Goal: Task Accomplishment & Management: Manage account settings

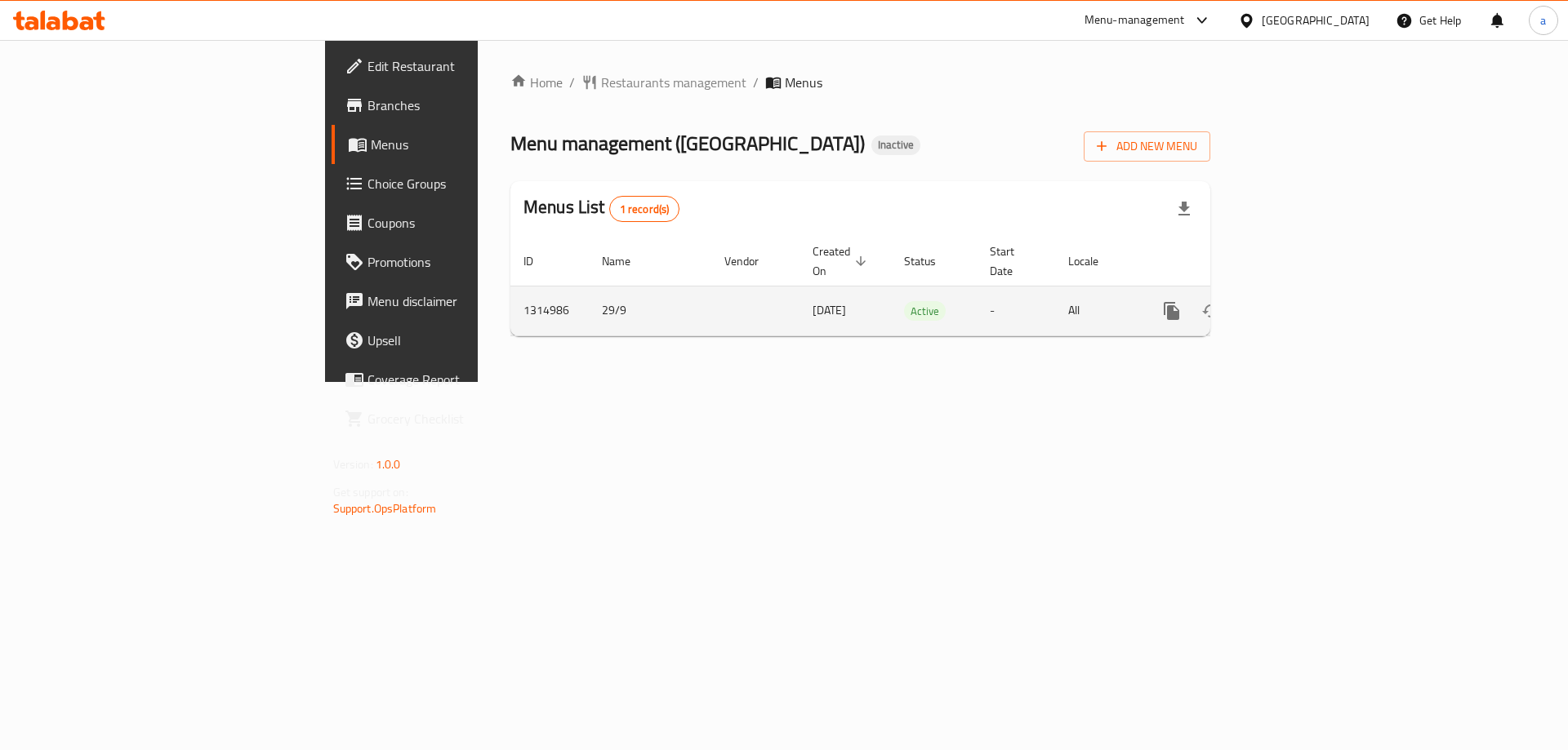
click at [1300, 302] on icon "enhanced table" at bounding box center [1289, 311] width 19 height 19
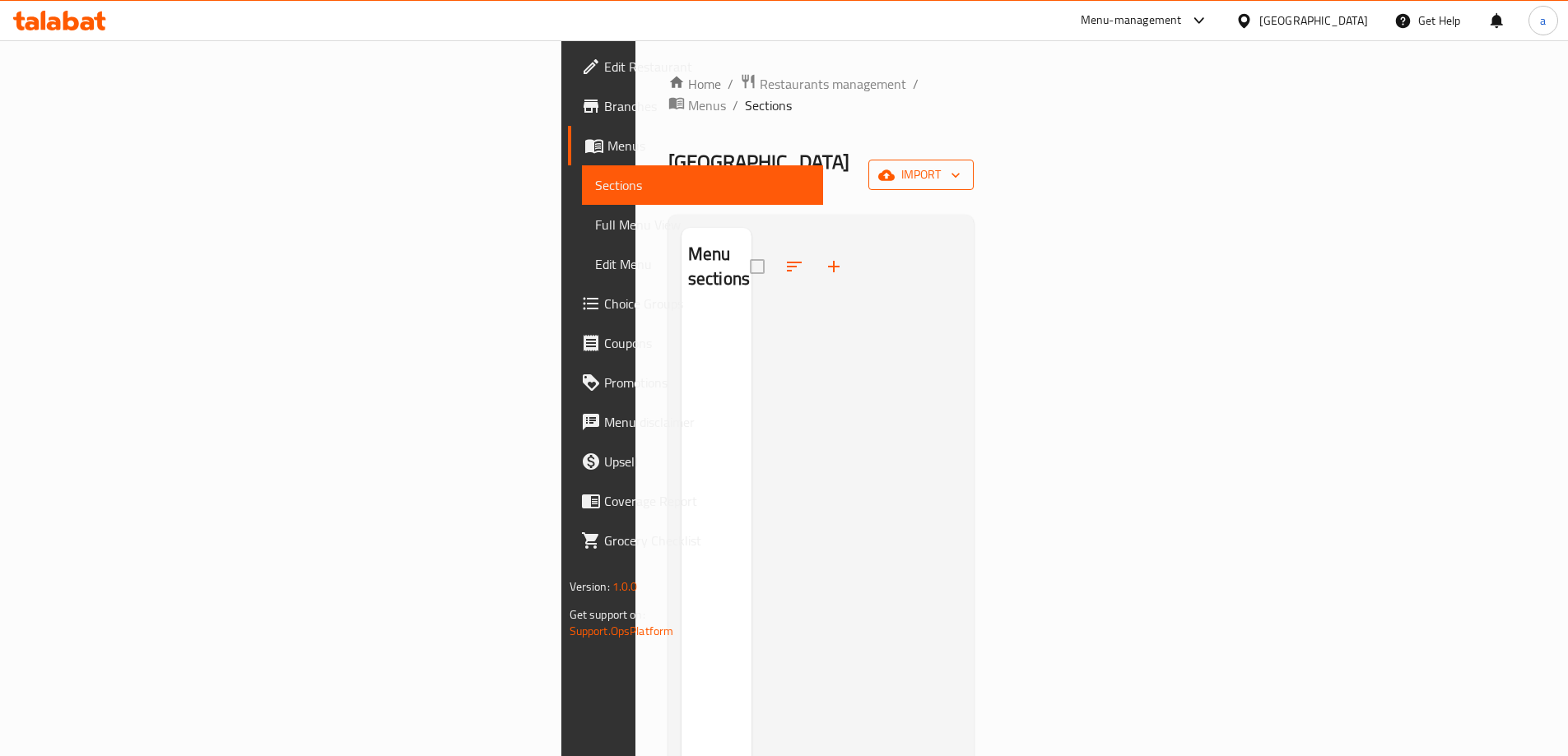
click at [961, 164] on span "import" at bounding box center [920, 174] width 79 height 20
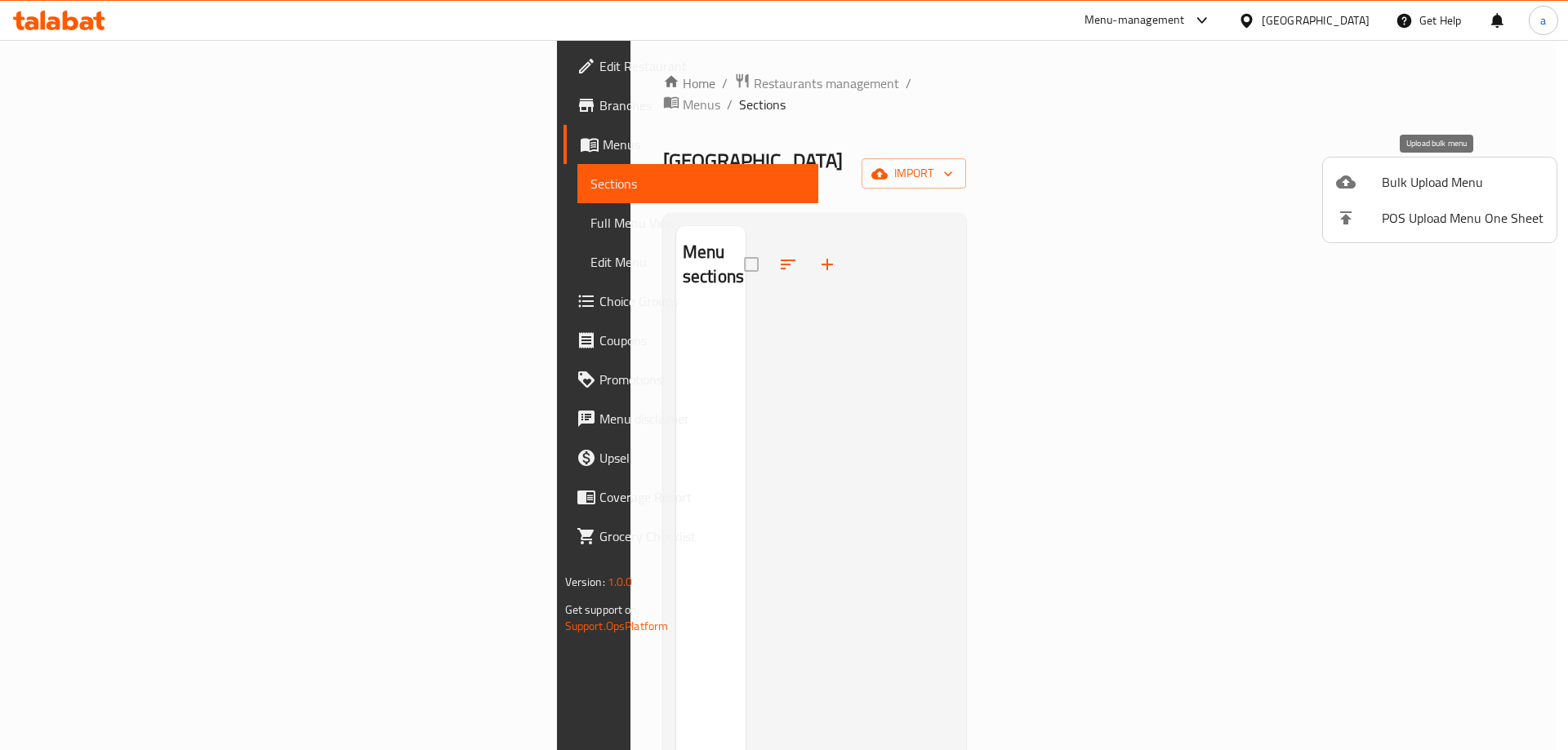
click at [1383, 178] on span "Bulk Upload Menu" at bounding box center [1463, 182] width 162 height 19
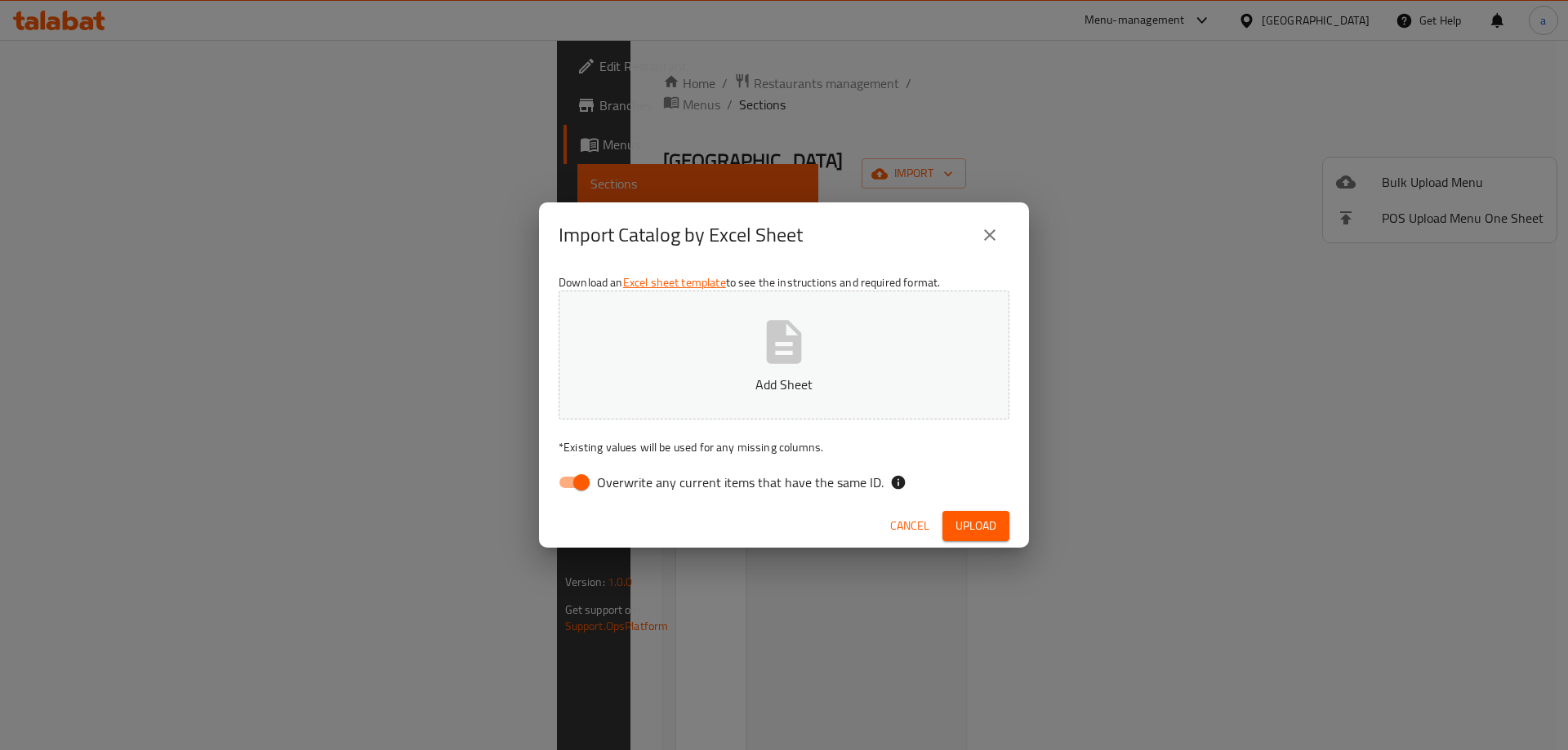
click at [730, 472] on span "Overwrite any current items that have the same ID." at bounding box center [740, 482] width 286 height 19
click at [628, 472] on input "Overwrite any current items that have the same ID." at bounding box center [581, 483] width 94 height 31
checkbox input "false"
click at [768, 398] on button "Add Sheet" at bounding box center [784, 356] width 451 height 129
click at [977, 526] on span "Upload" at bounding box center [976, 525] width 41 height 20
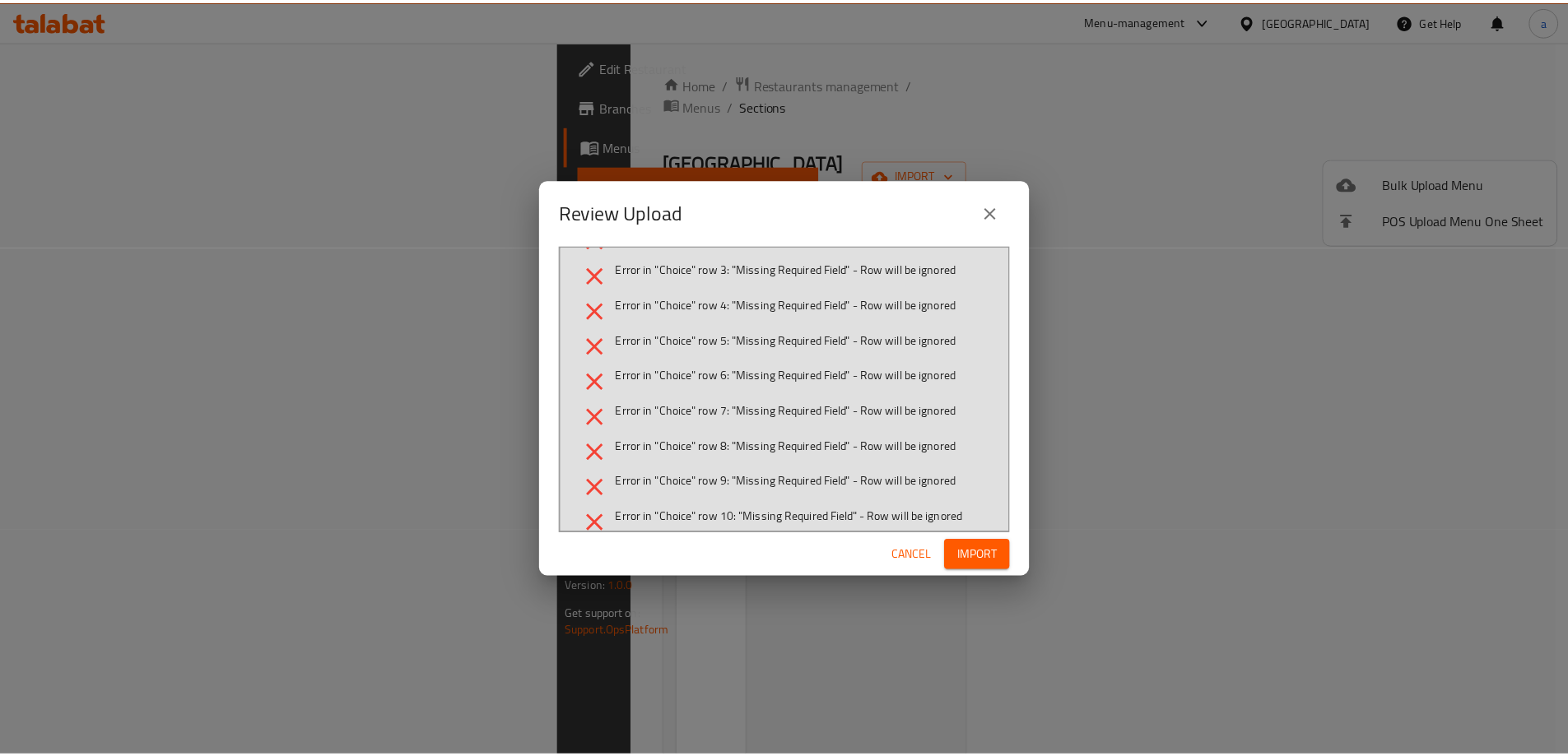
scroll to position [53, 0]
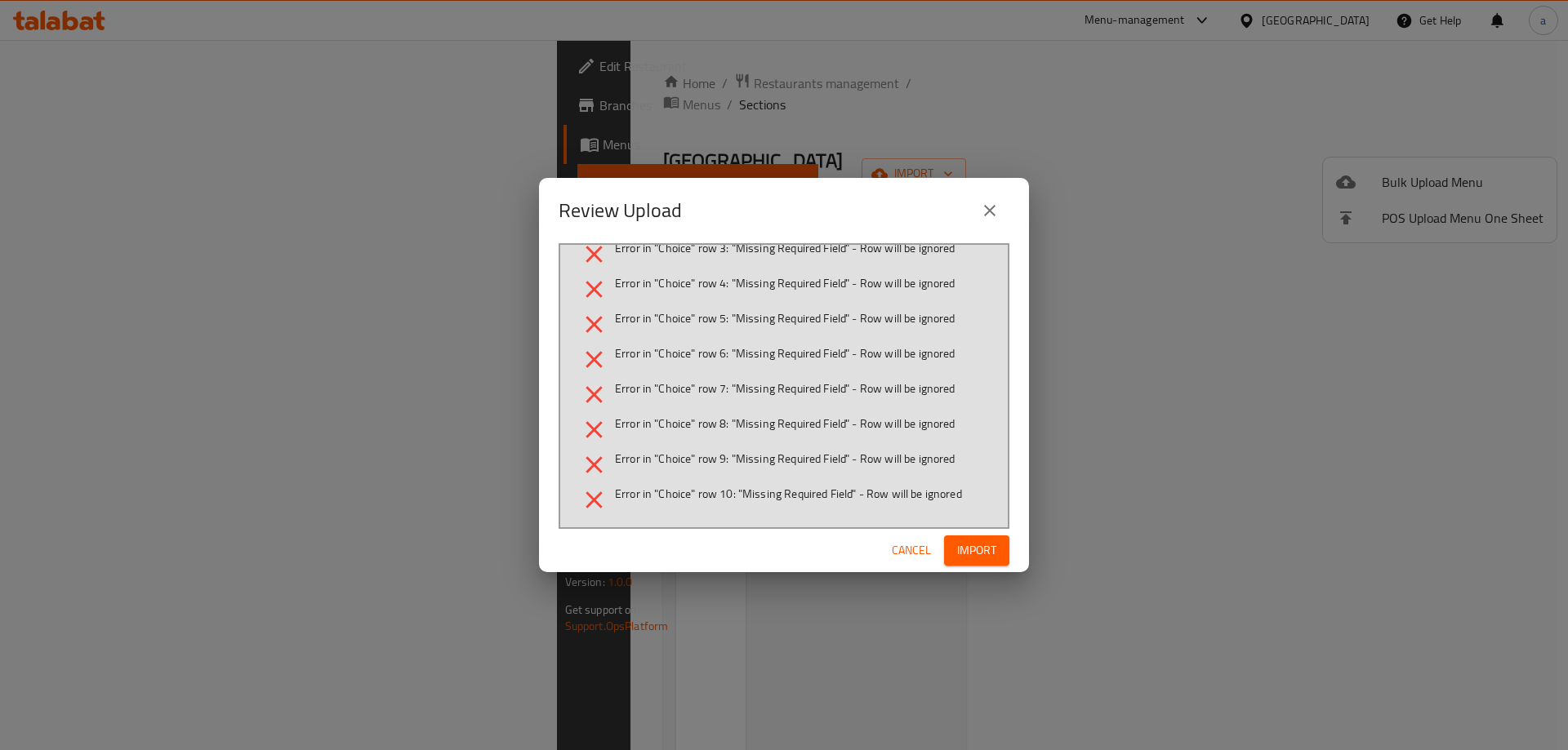
click at [890, 550] on button "Cancel" at bounding box center [911, 550] width 52 height 30
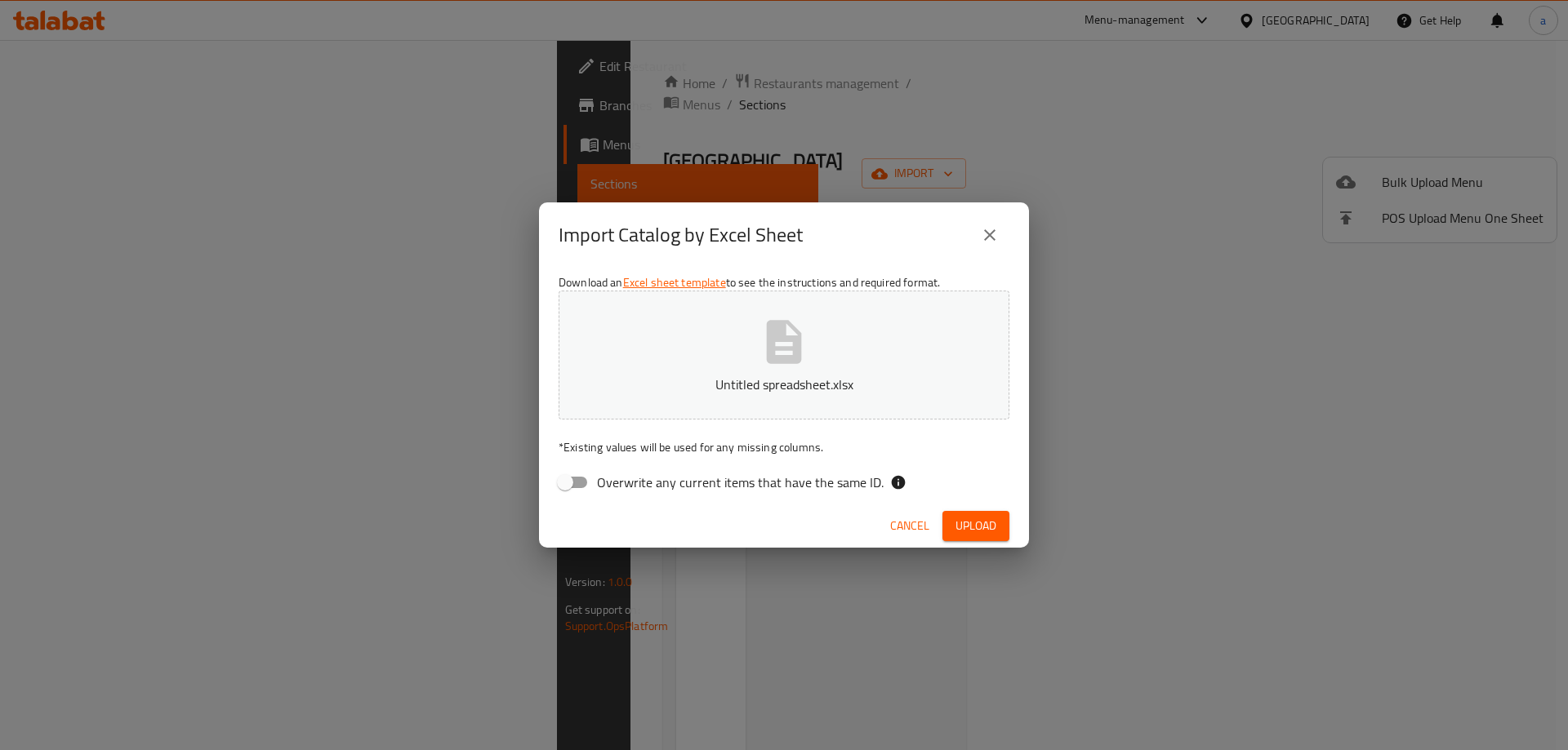
click at [892, 524] on span "Cancel" at bounding box center [909, 525] width 40 height 20
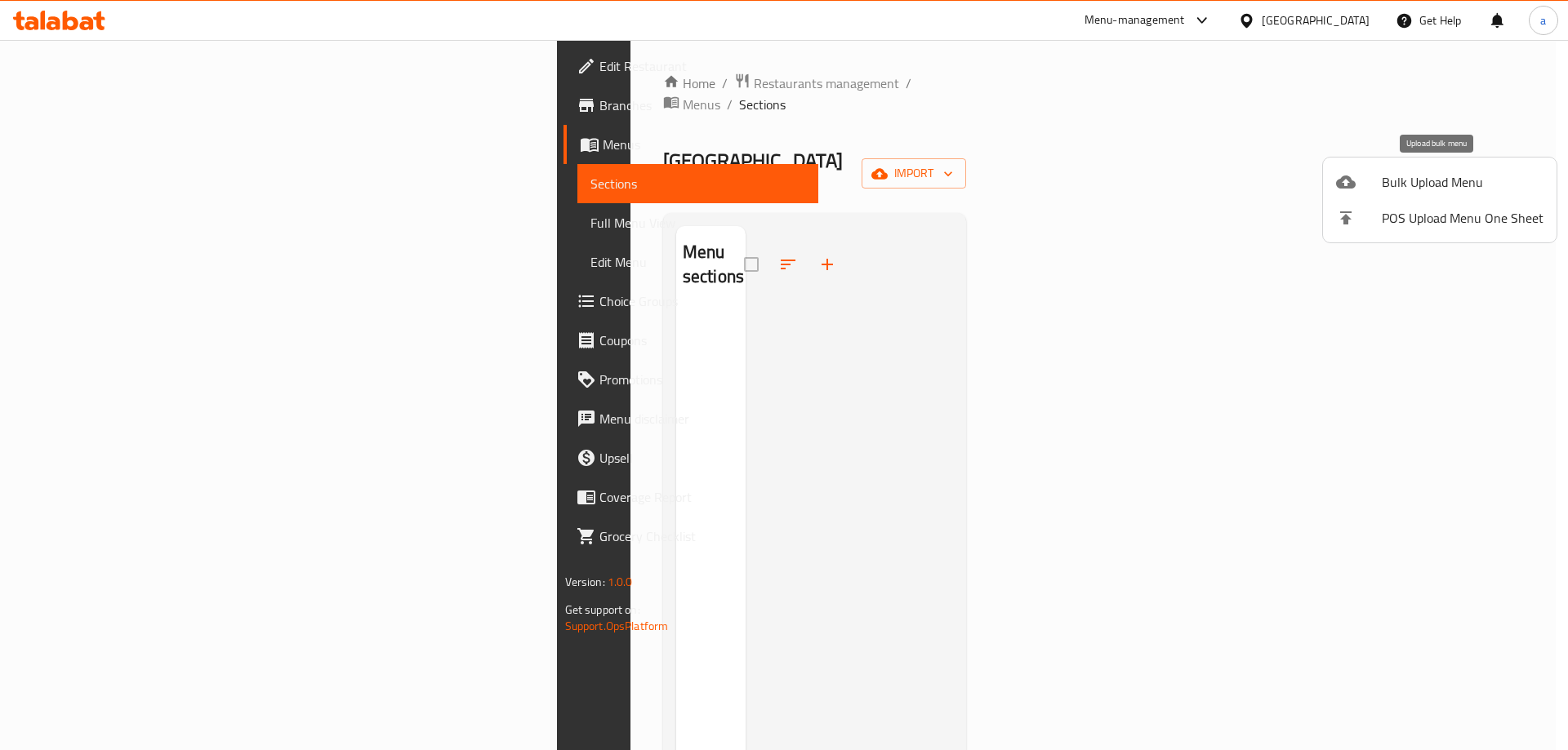
click at [1393, 174] on span "Bulk Upload Menu" at bounding box center [1463, 182] width 162 height 19
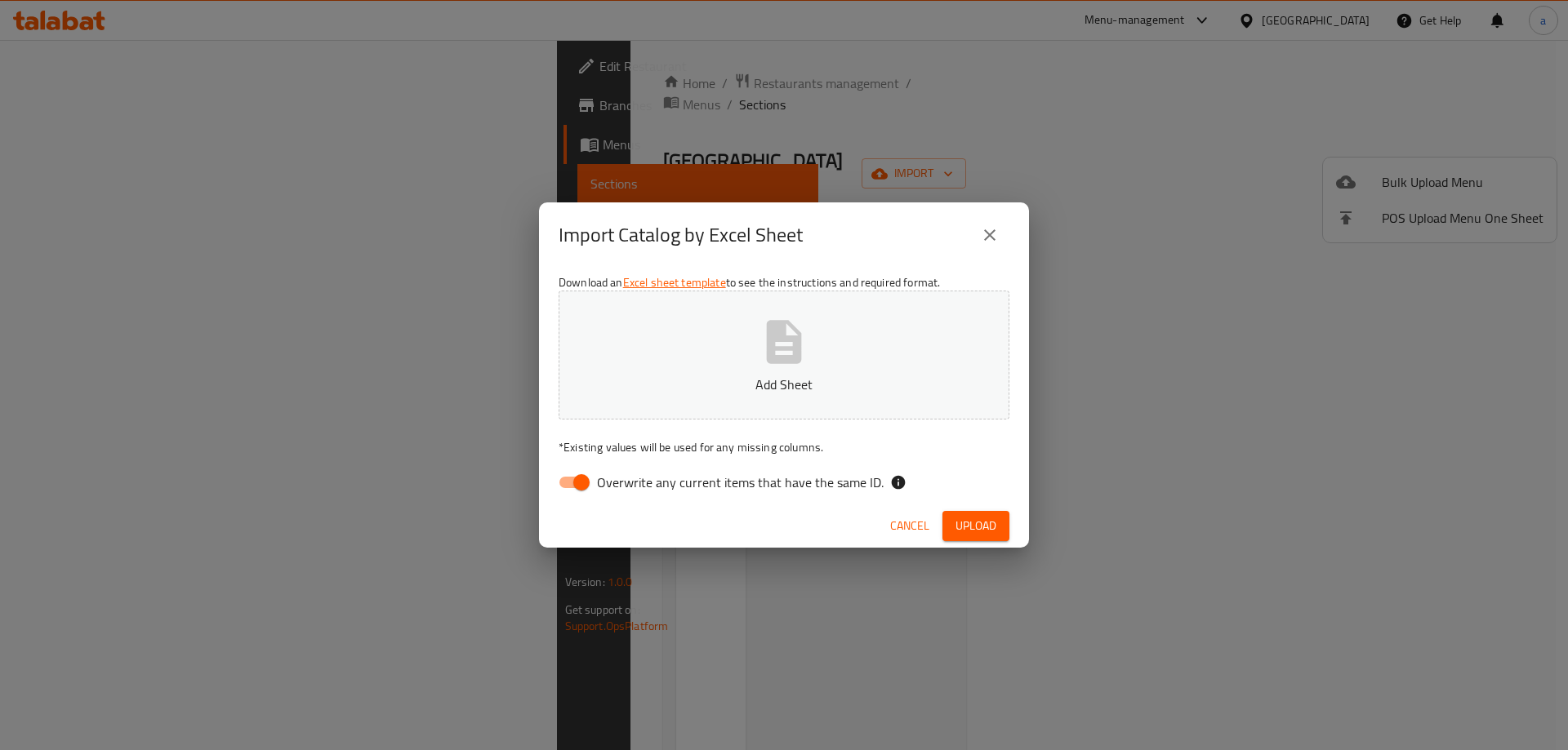
click at [656, 483] on span "Overwrite any current items that have the same ID." at bounding box center [740, 482] width 286 height 19
click at [628, 483] on input "Overwrite any current items that have the same ID." at bounding box center [581, 483] width 94 height 31
checkbox input "false"
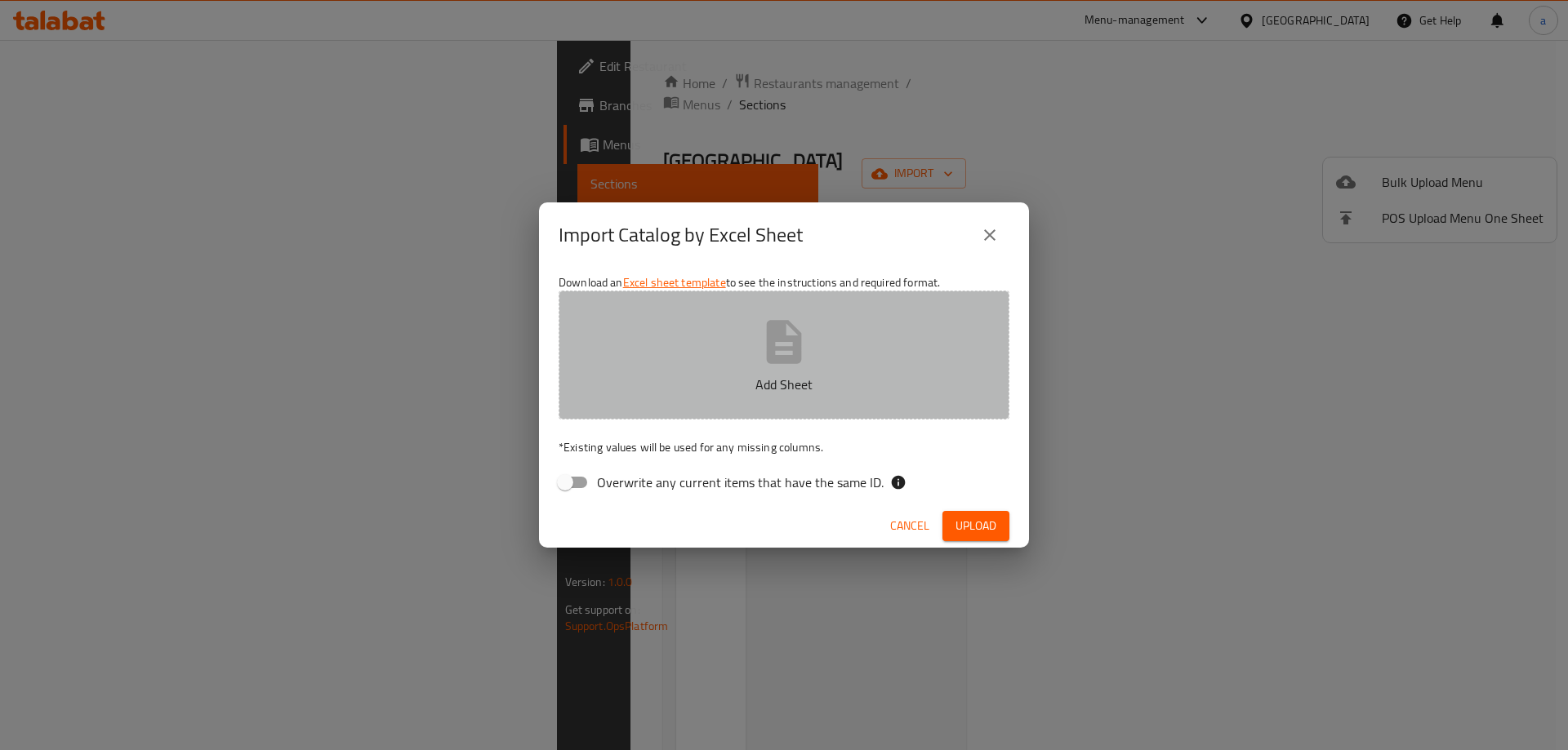
click at [771, 371] on button "Add Sheet" at bounding box center [784, 356] width 451 height 129
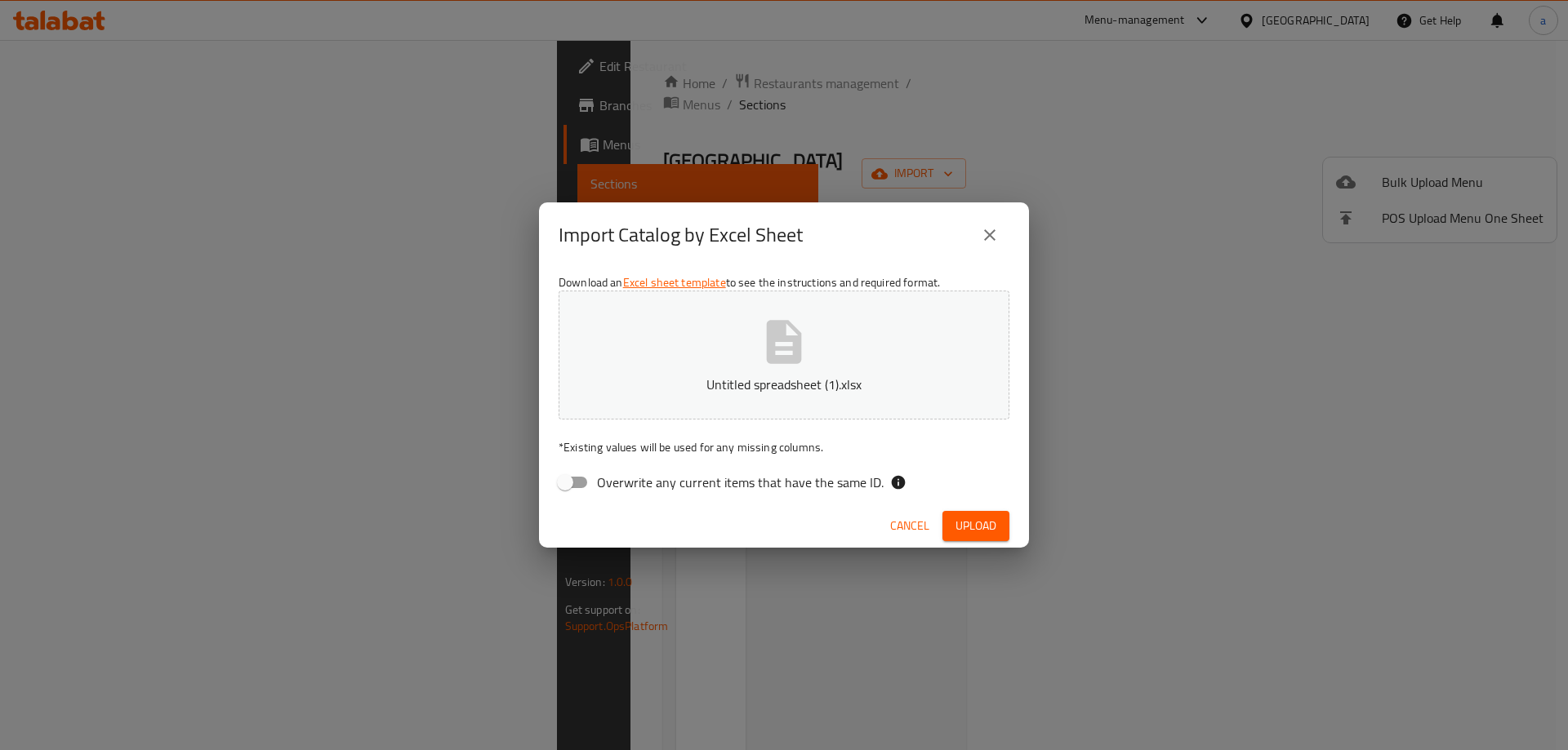
click at [972, 519] on span "Upload" at bounding box center [976, 525] width 41 height 20
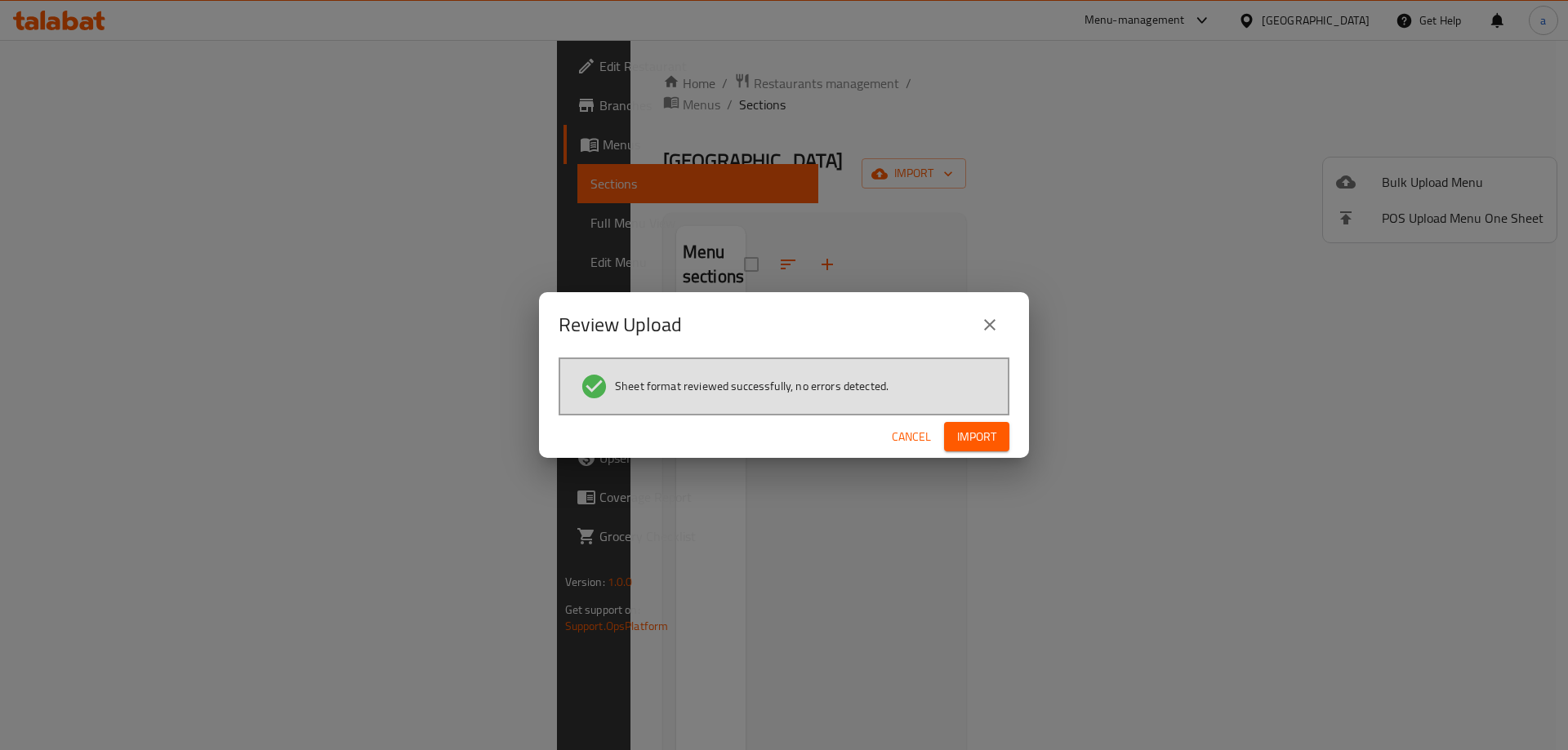
click at [975, 443] on span "Import" at bounding box center [977, 437] width 40 height 20
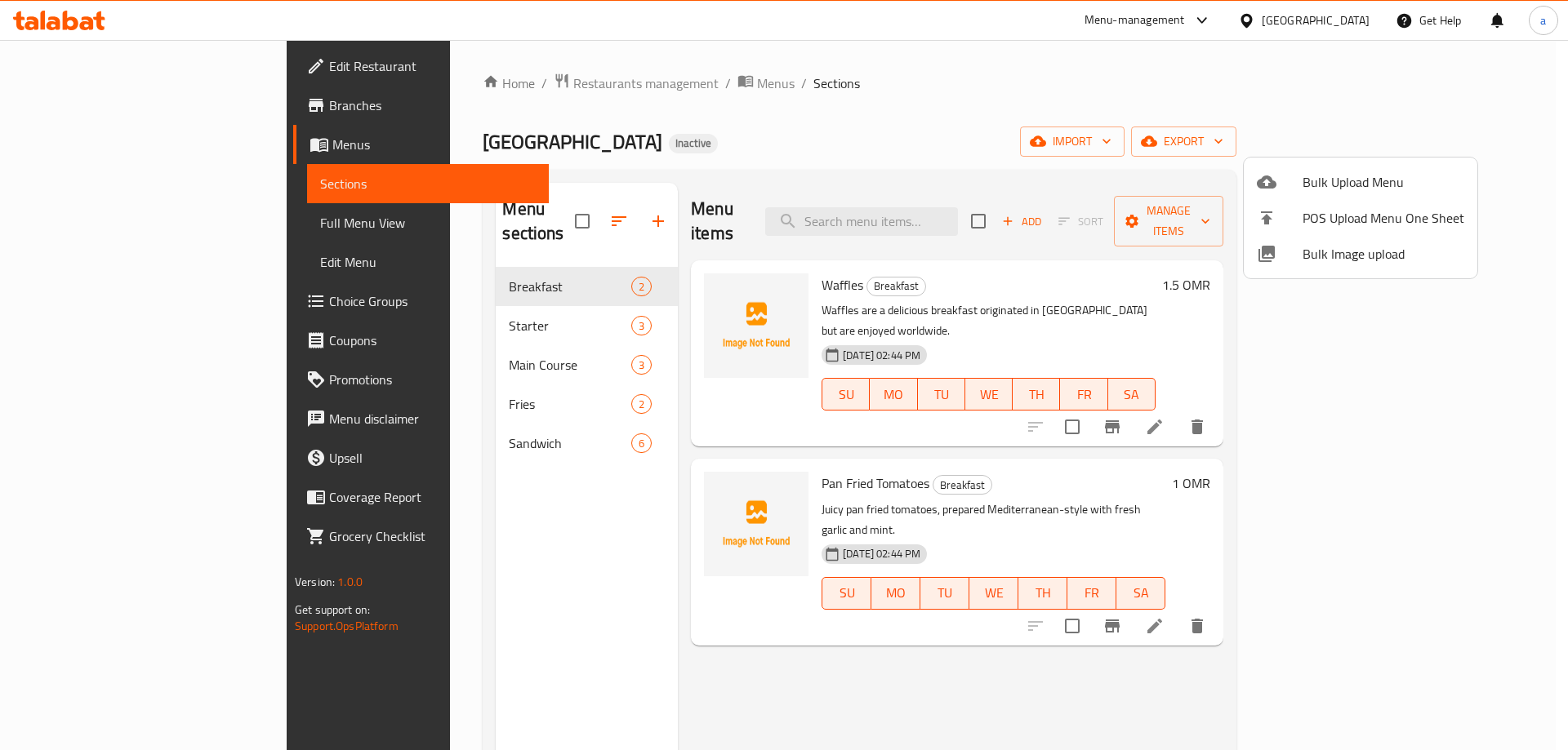
click at [906, 119] on div at bounding box center [784, 375] width 1568 height 750
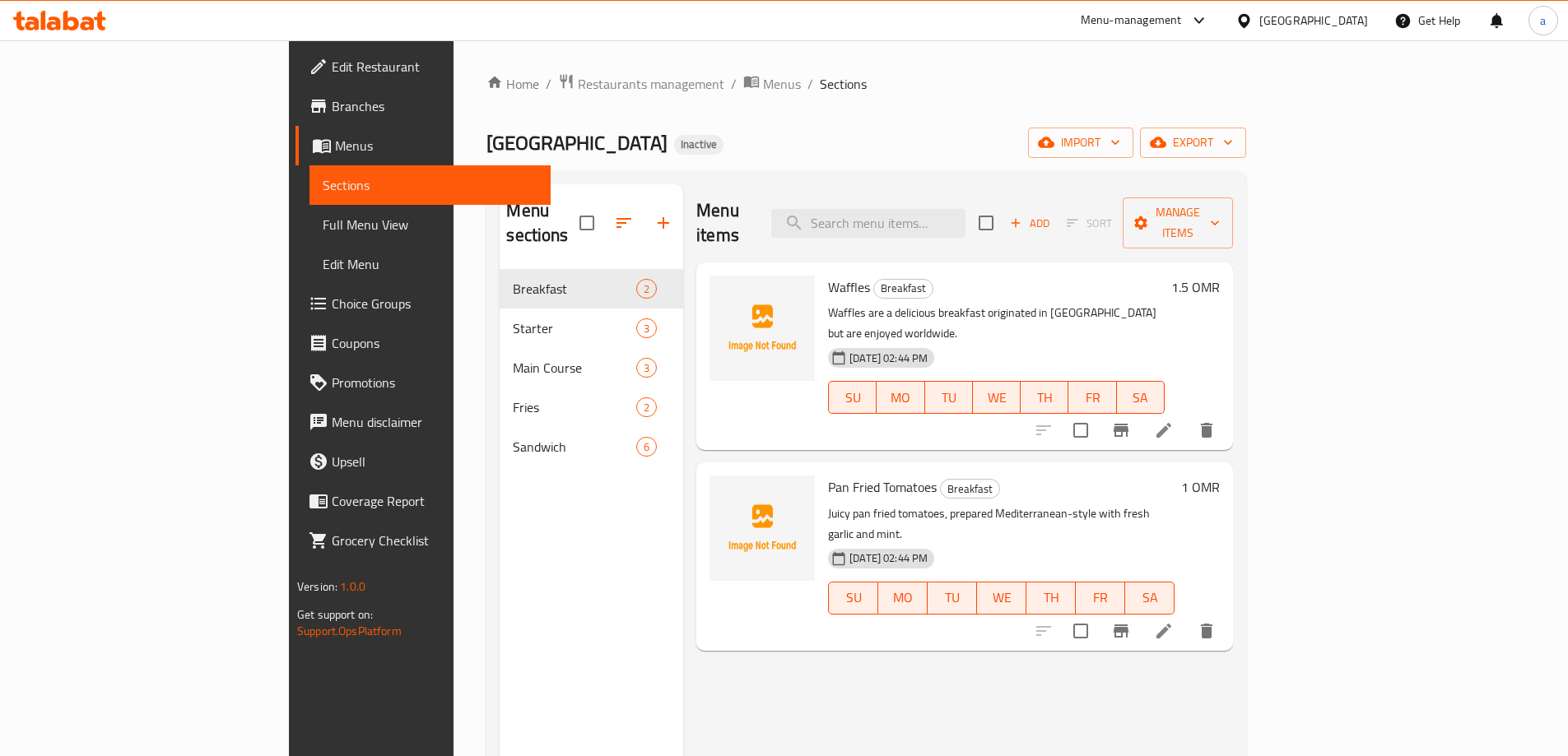
click at [323, 216] on span "Full Menu View" at bounding box center [429, 224] width 215 height 19
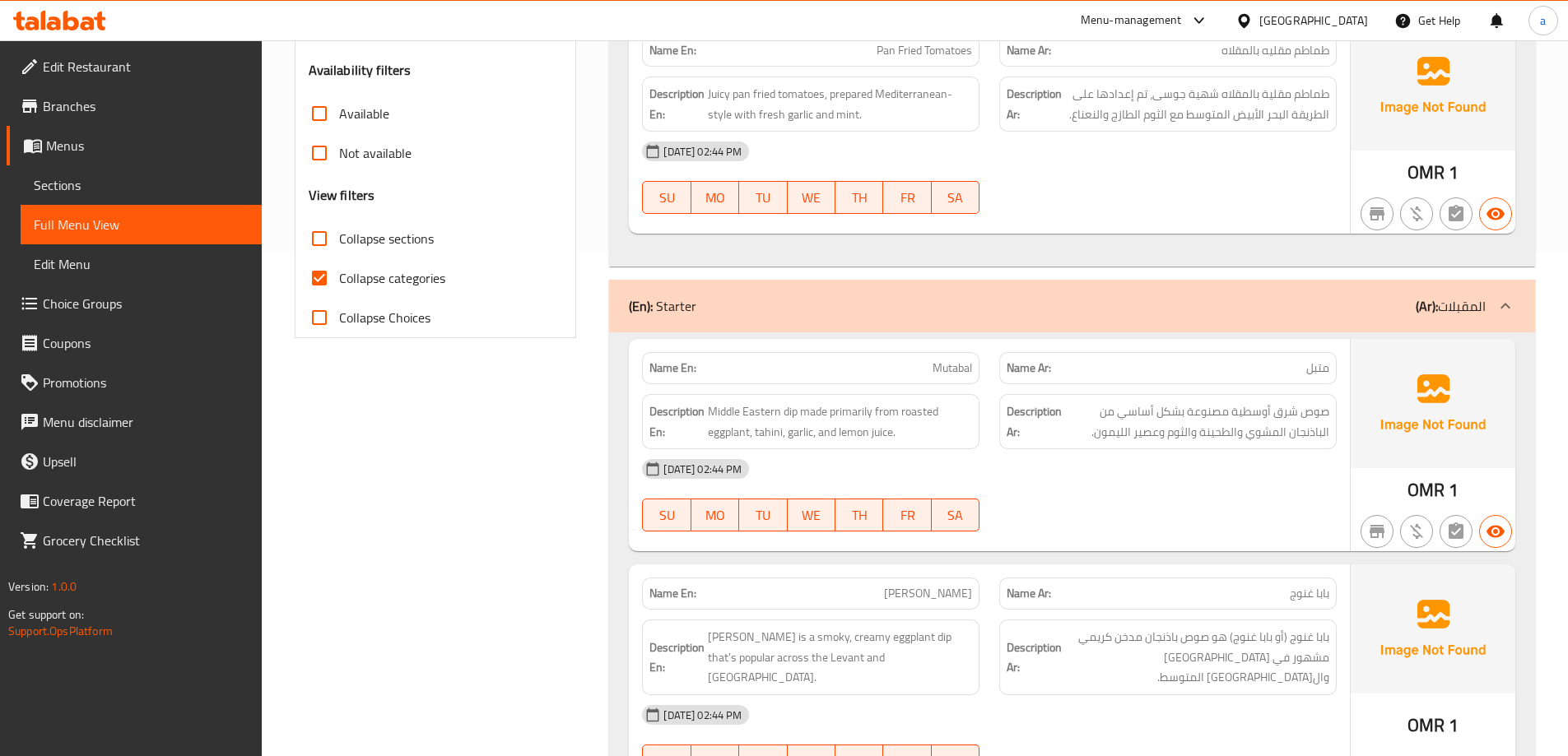
scroll to position [576, 0]
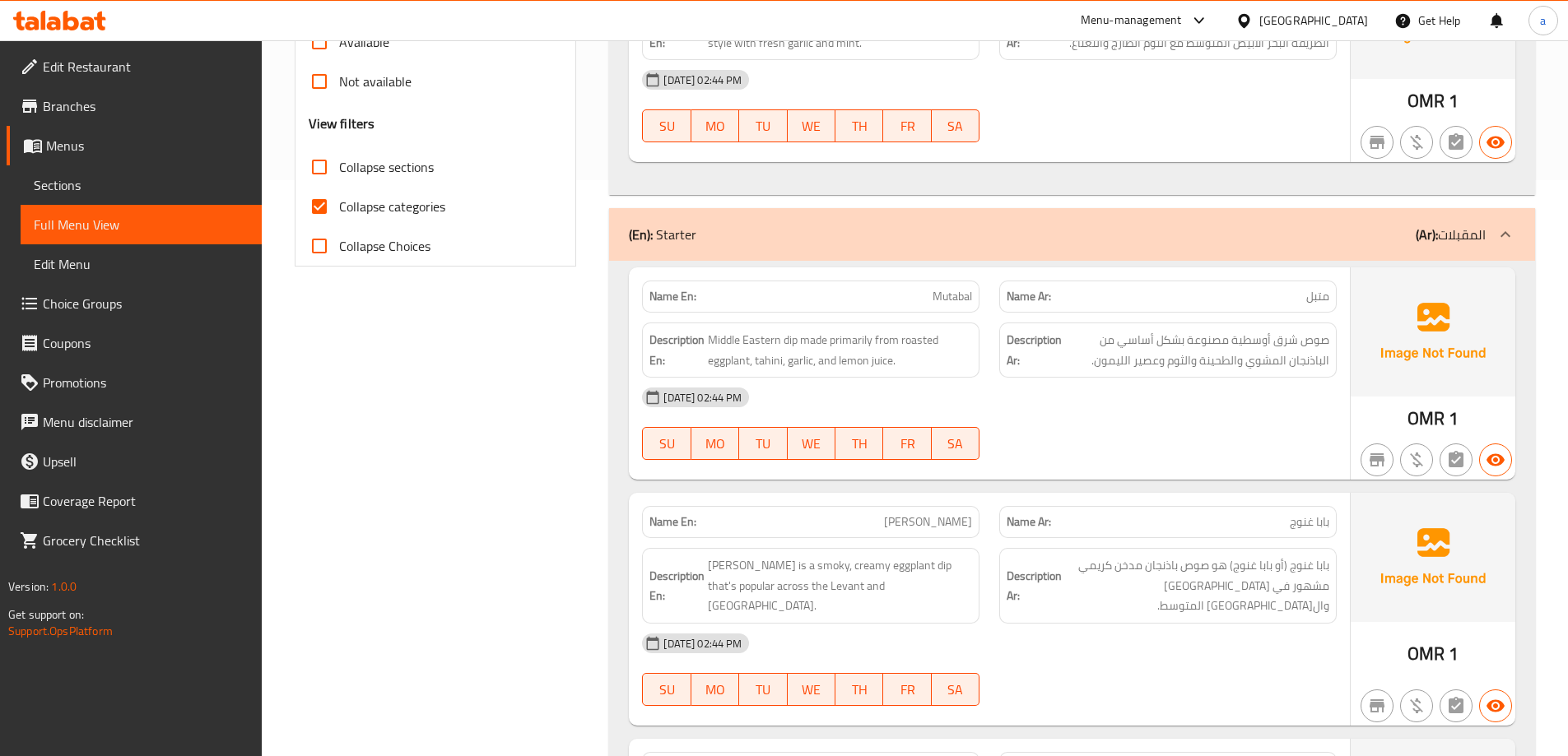
click at [327, 204] on input "Collapse categories" at bounding box center [319, 206] width 40 height 40
checkbox input "false"
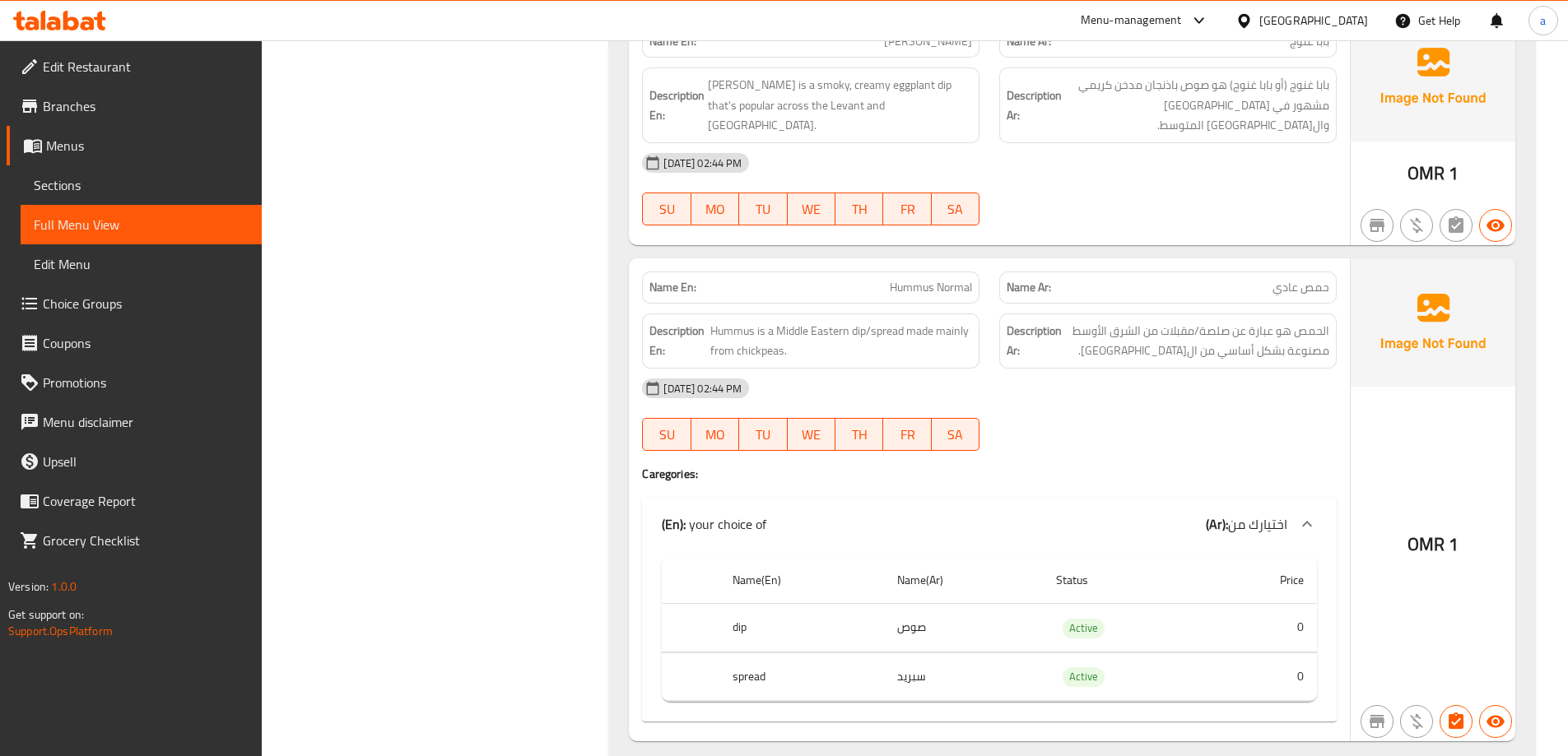
scroll to position [1070, 0]
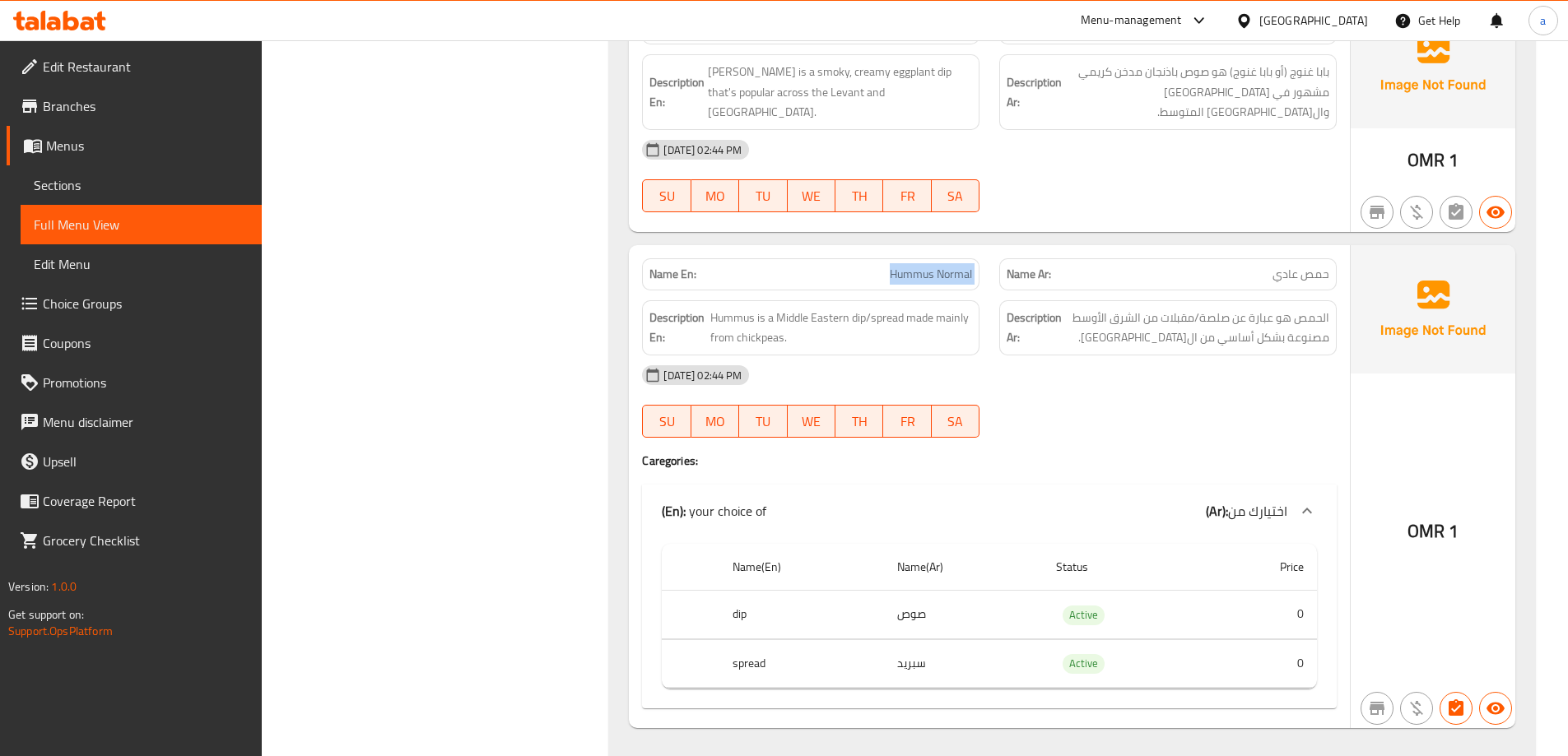
drag, startPoint x: 877, startPoint y: 229, endPoint x: 990, endPoint y: 234, distance: 113.1
click at [990, 249] on div "Name En: Hummus Normal Name Ar: حمص عادي" at bounding box center [989, 274] width 714 height 52
copy span "Hummus Normal"
click at [165, 189] on span "Sections" at bounding box center [141, 185] width 215 height 19
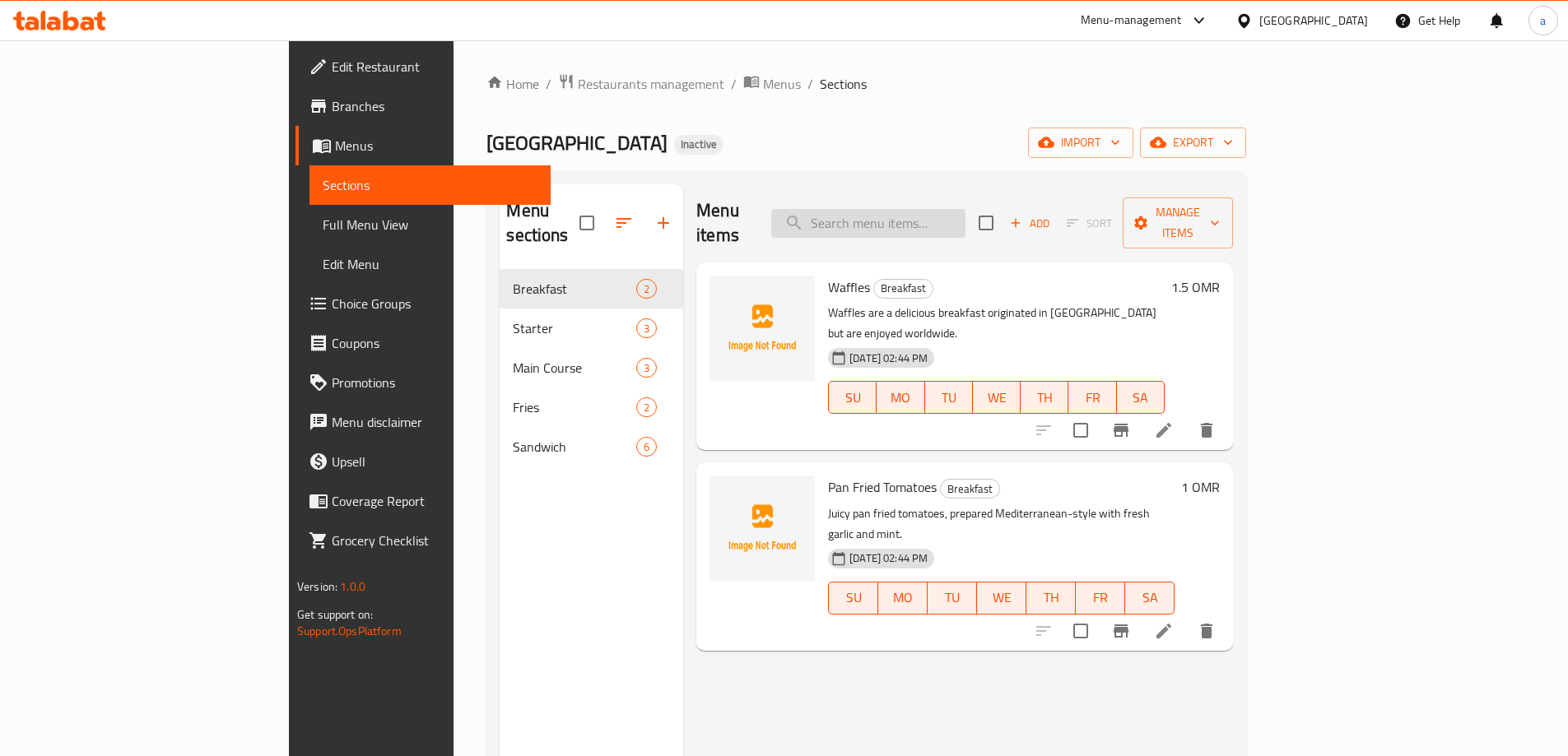
click at [966, 218] on input "search" at bounding box center [869, 223] width 194 height 29
paste input "Hummus Normal"
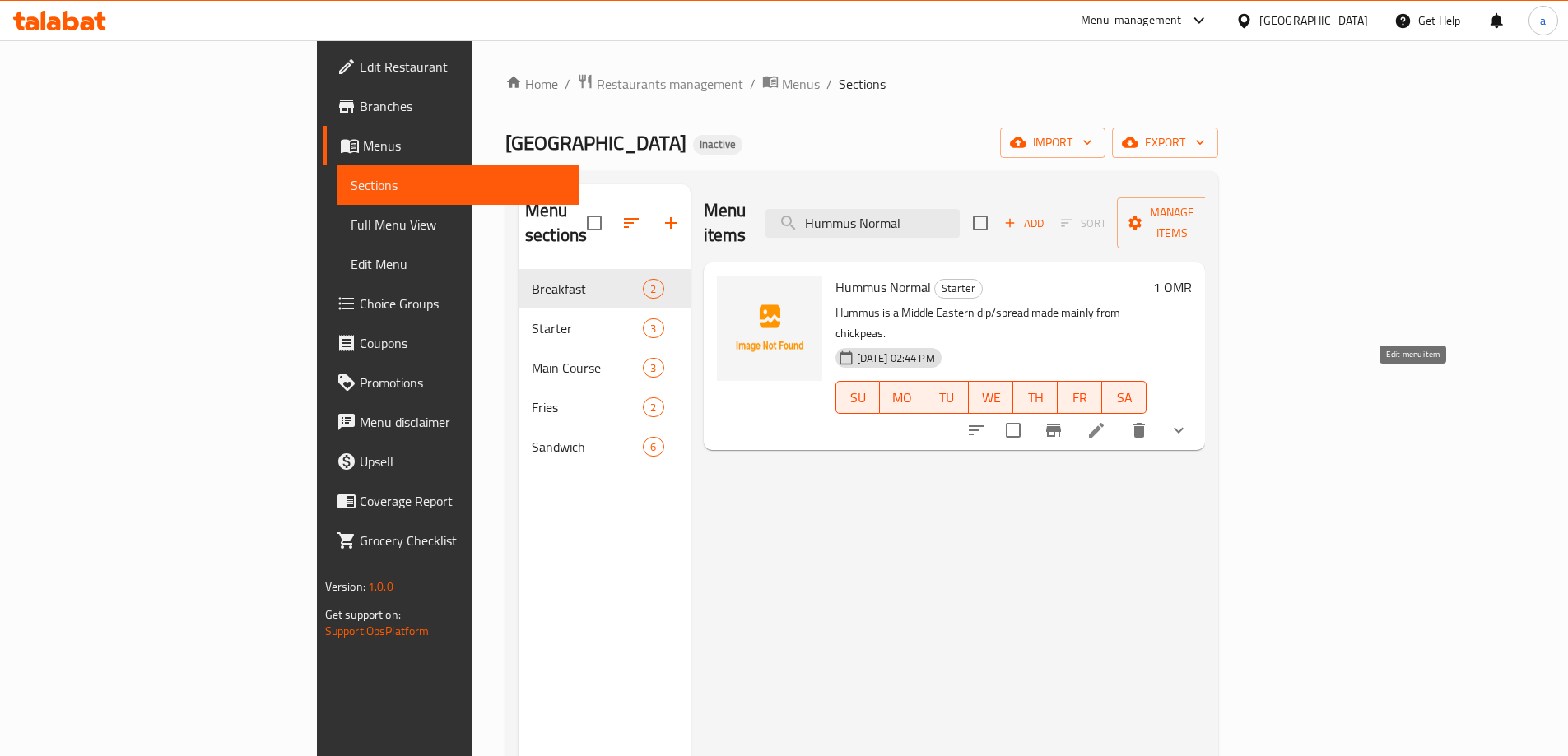
type input "Hummus Normal"
click at [1106, 421] on icon at bounding box center [1096, 430] width 19 height 19
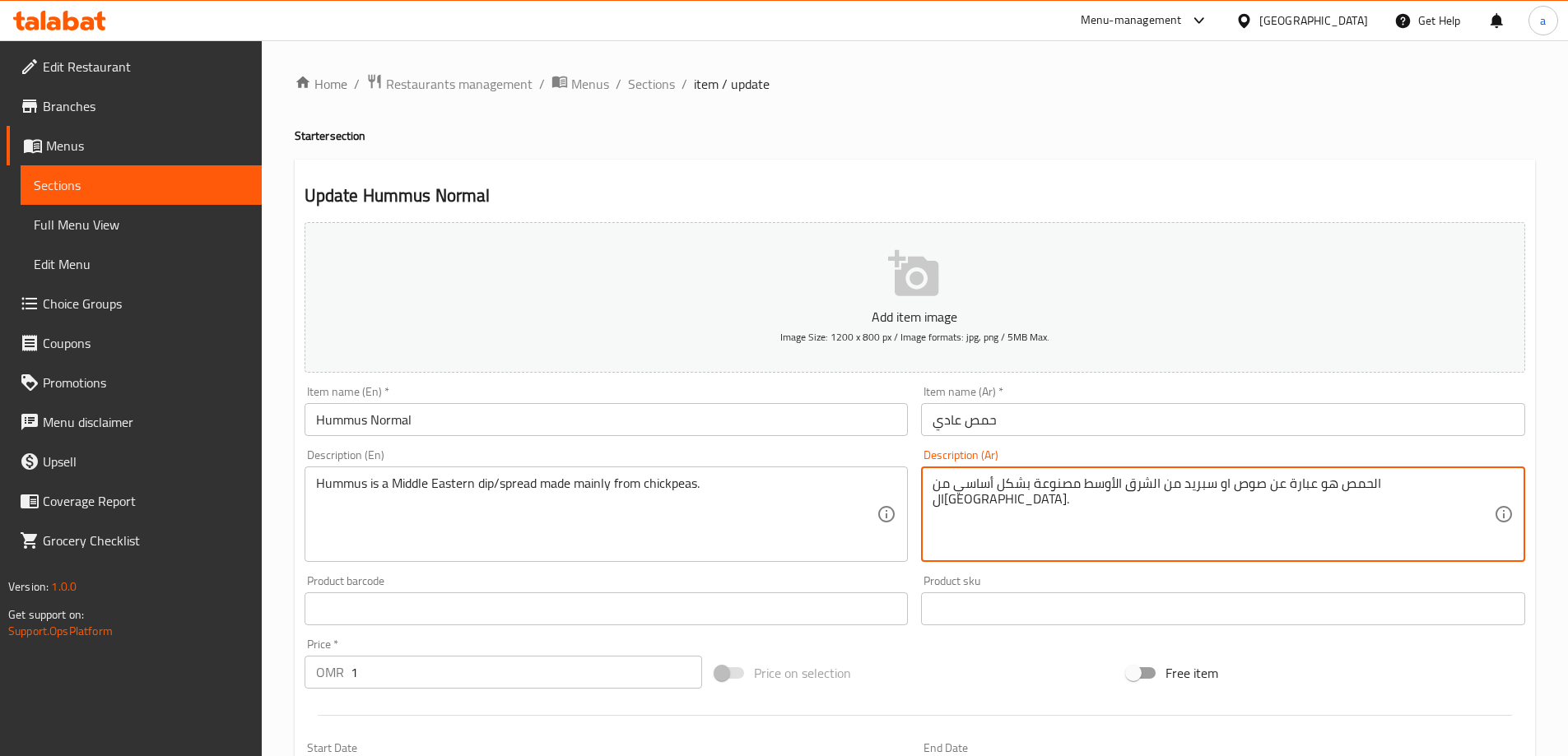
type textarea "الحمص هو عبارة عن صوص او سبريد من الشرق الأوسط مصنوعة بشكل أساسي من ال[GEOGRAPH…"
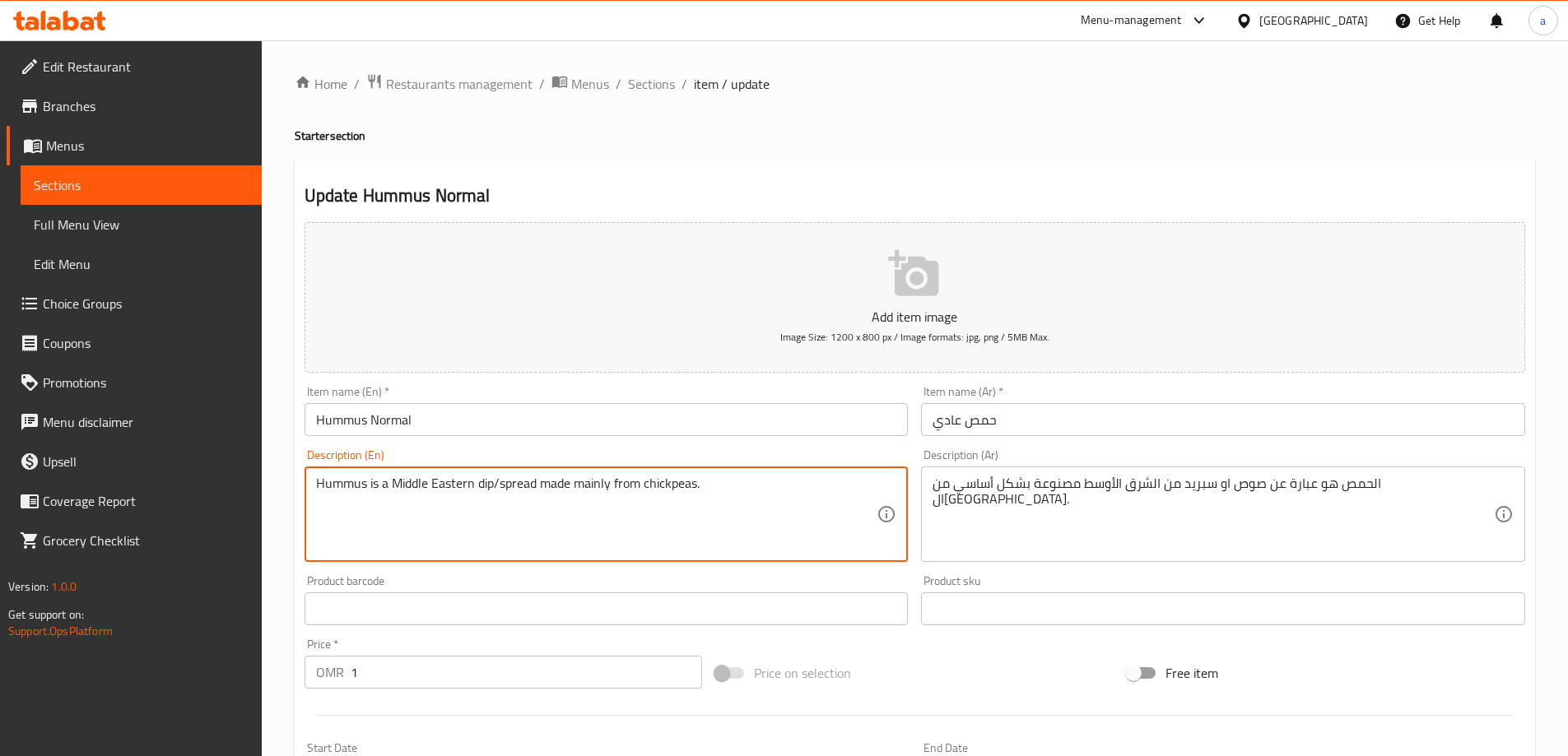
click at [500, 481] on textarea "Hummus is a Middle Eastern dip/spread made mainly from chickpeas." at bounding box center [597, 515] width 562 height 78
click at [501, 482] on textarea "Hummus is a Middle Eastern dip/spread made mainly from chickpeas." at bounding box center [597, 515] width 562 height 78
type textarea "Hummus is a Middle Eastern dip or spread made mainly from chickpeas."
click at [542, 605] on input "text" at bounding box center [606, 609] width 604 height 33
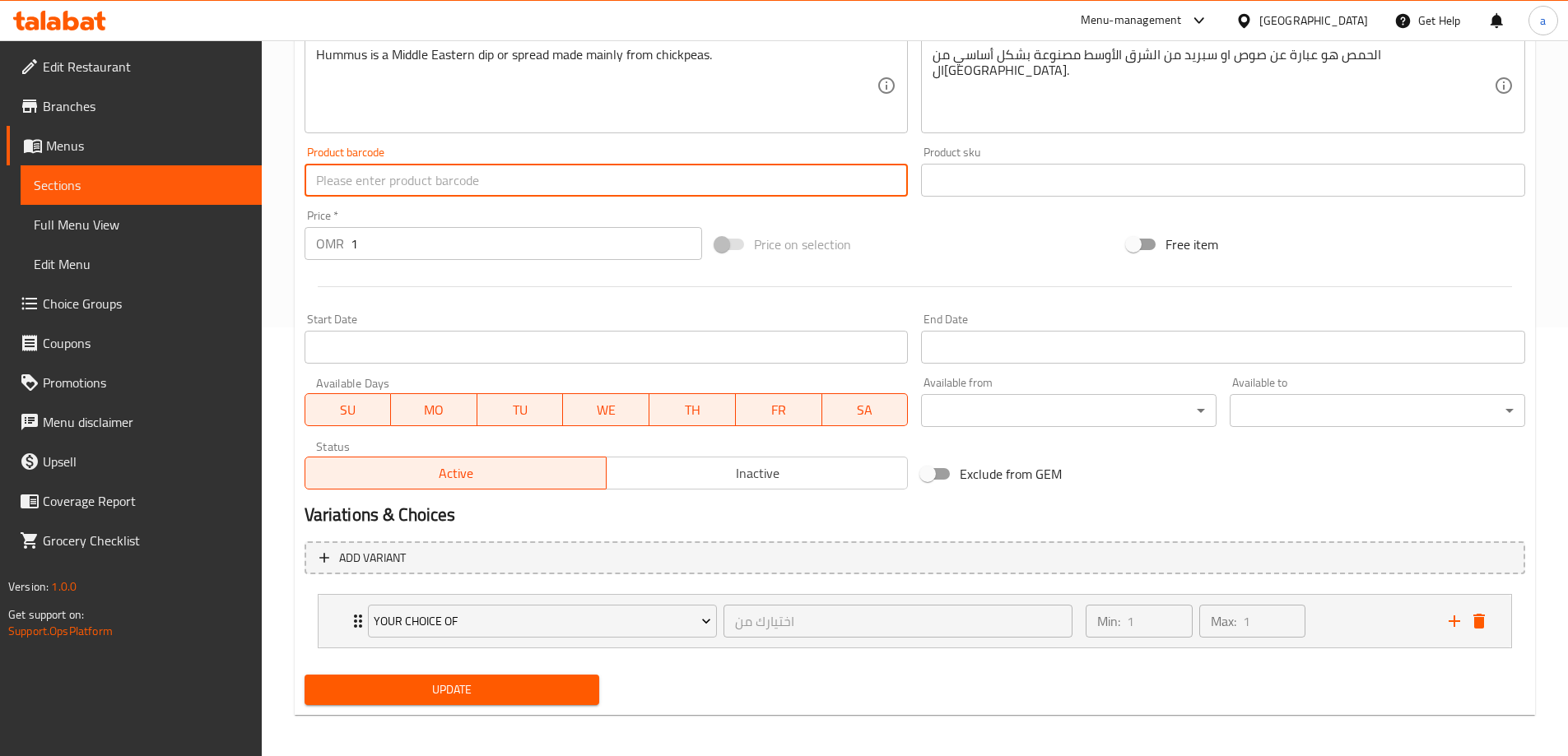
scroll to position [433, 0]
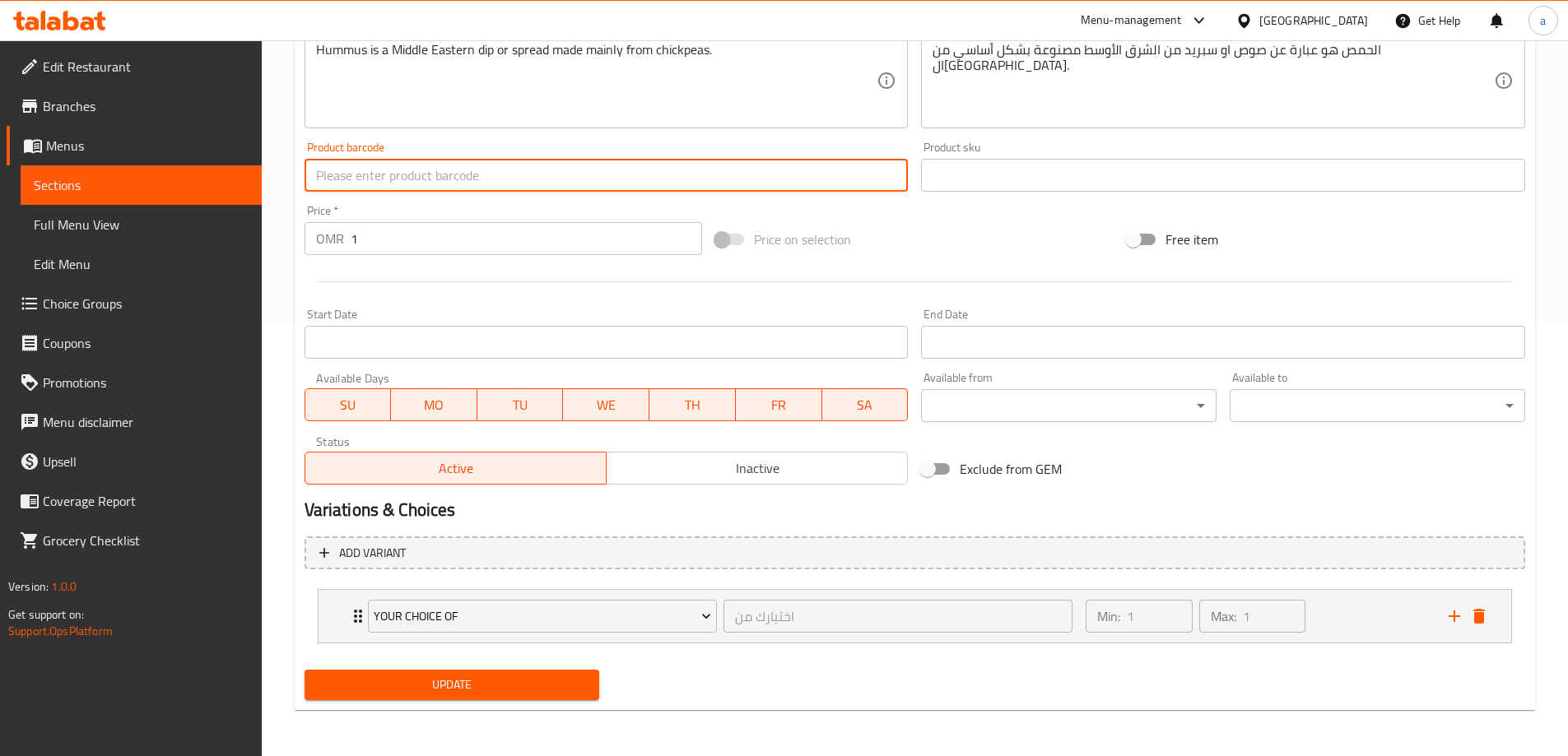
click at [524, 683] on span "Update" at bounding box center [452, 685] width 269 height 20
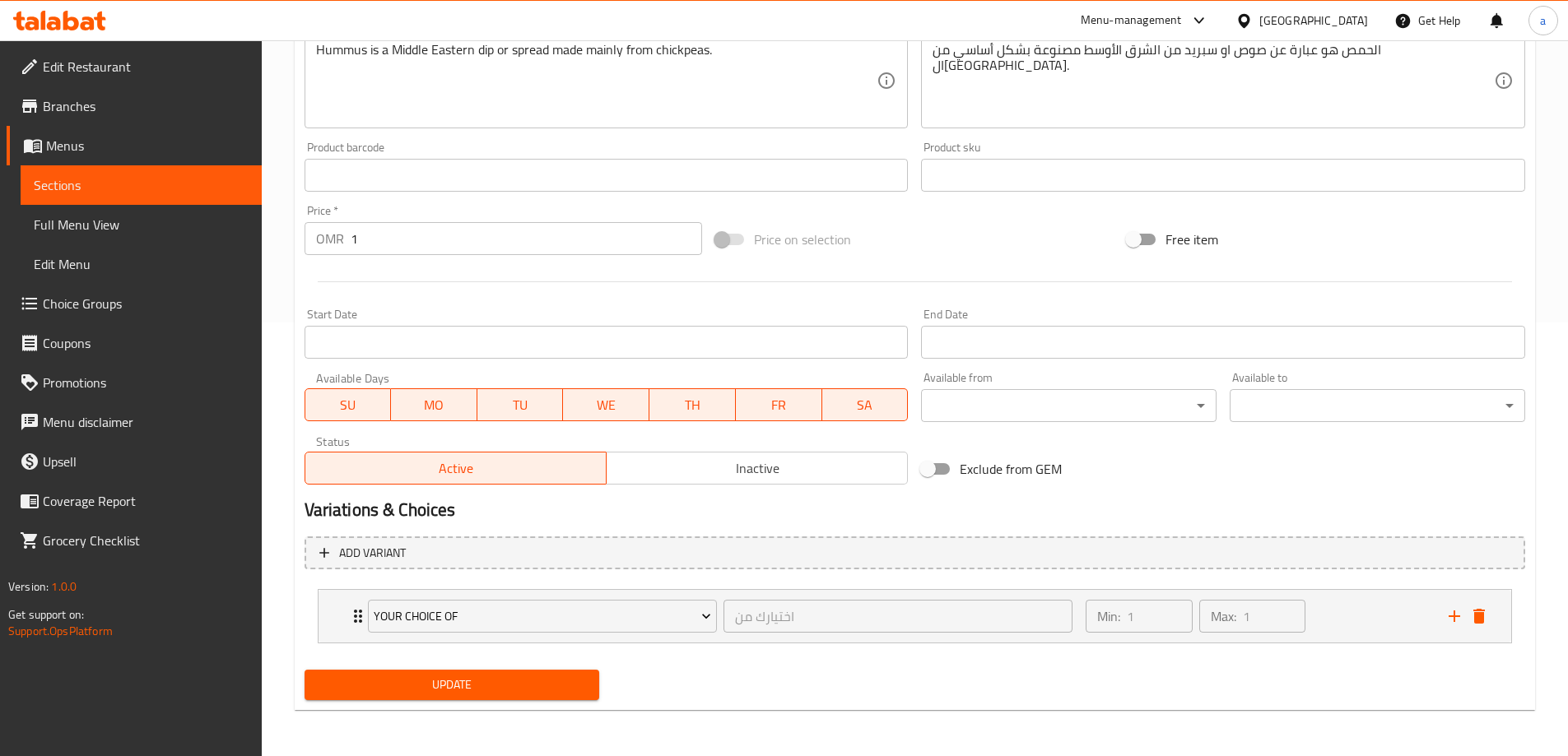
click at [524, 683] on span "Update" at bounding box center [452, 685] width 269 height 20
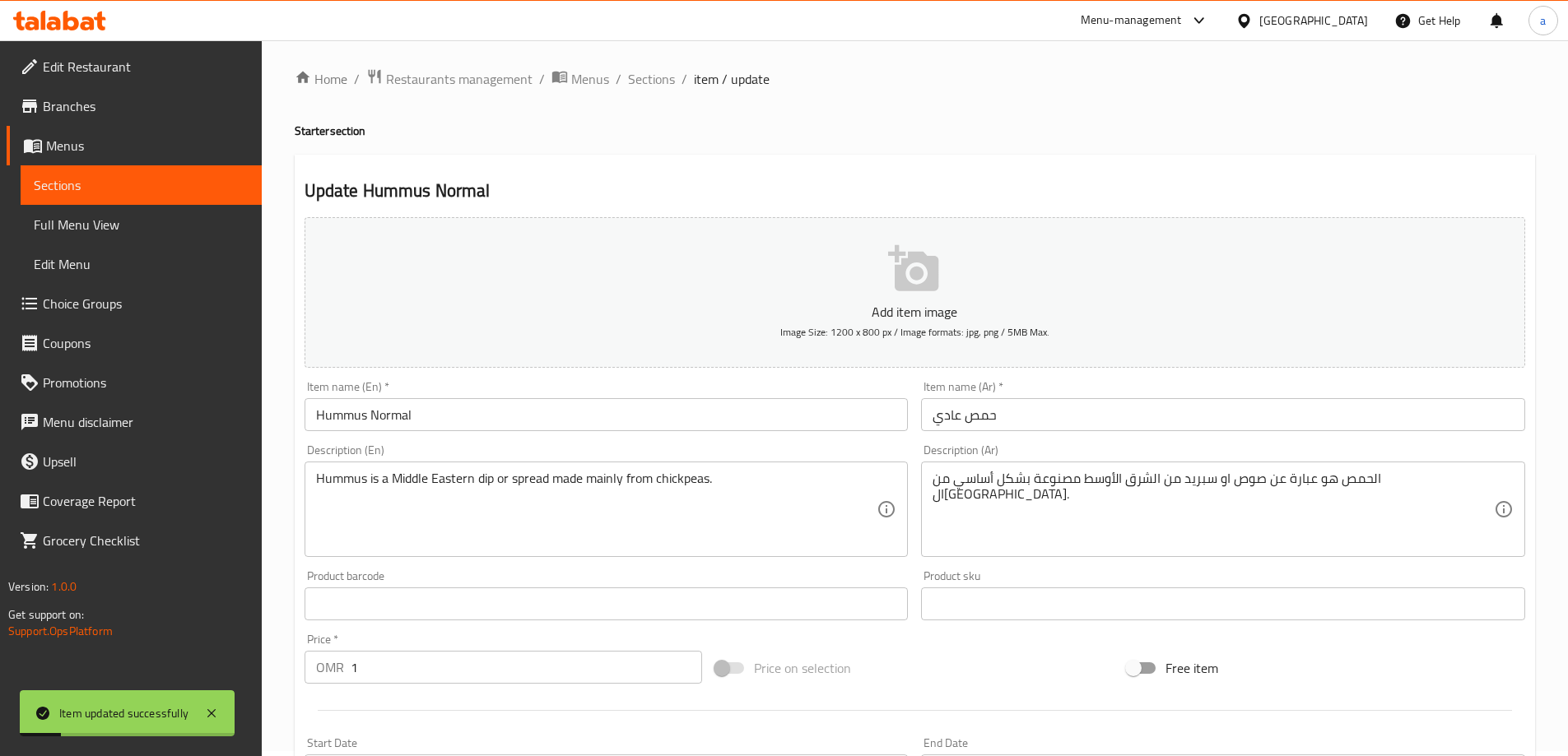
scroll to position [0, 0]
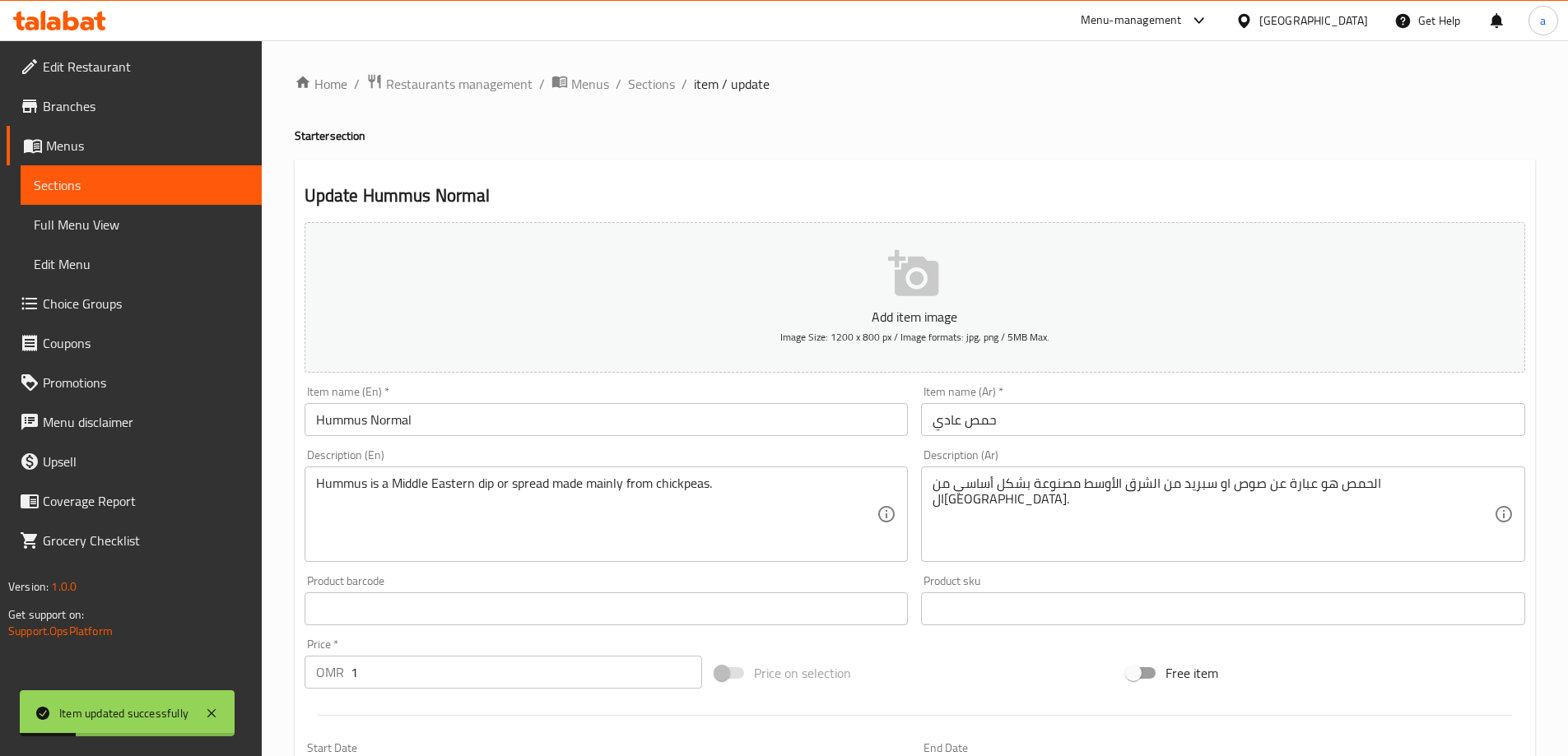
click at [143, 213] on link "Full Menu View" at bounding box center [141, 224] width 241 height 40
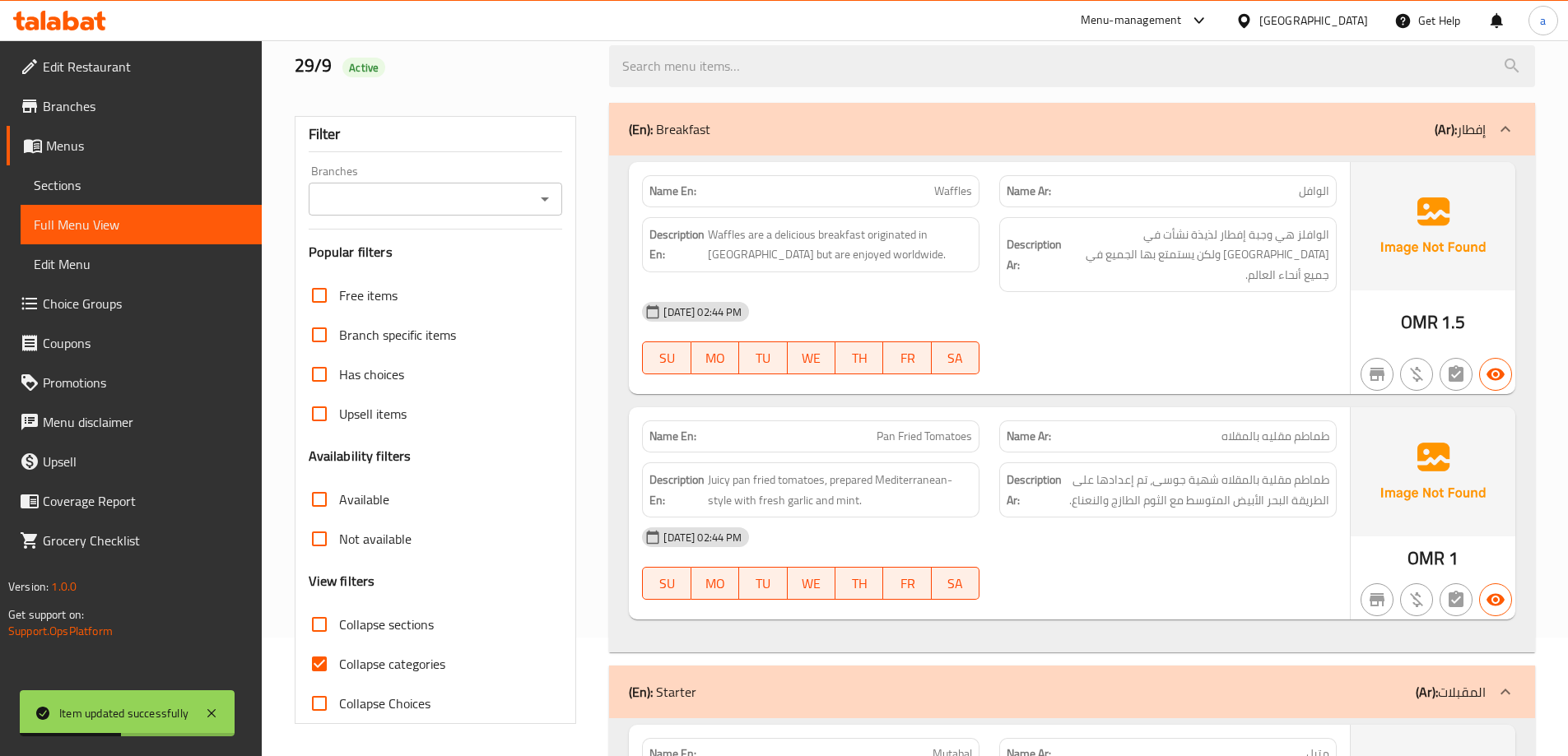
scroll to position [329, 0]
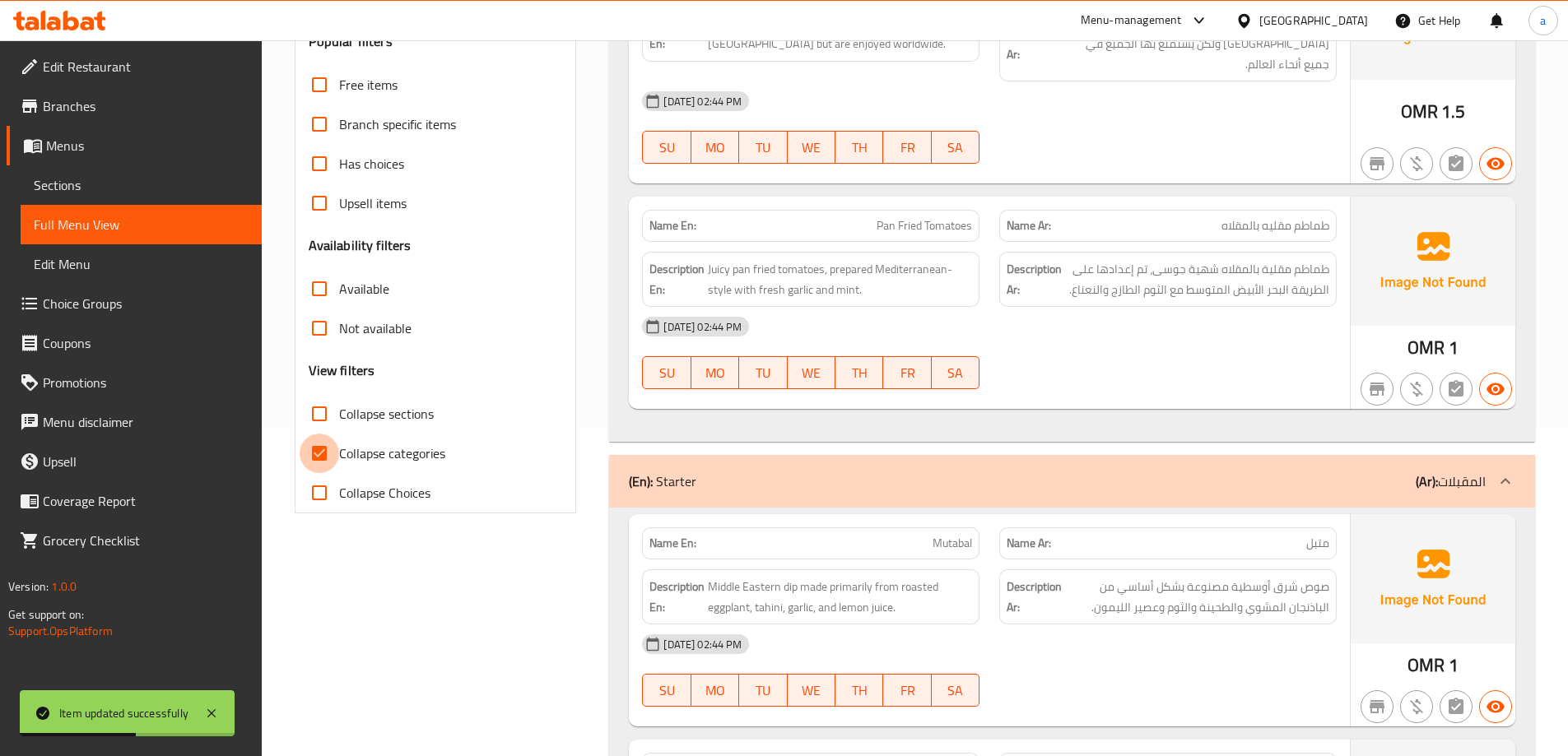
click at [326, 449] on input "Collapse categories" at bounding box center [319, 453] width 40 height 40
checkbox input "false"
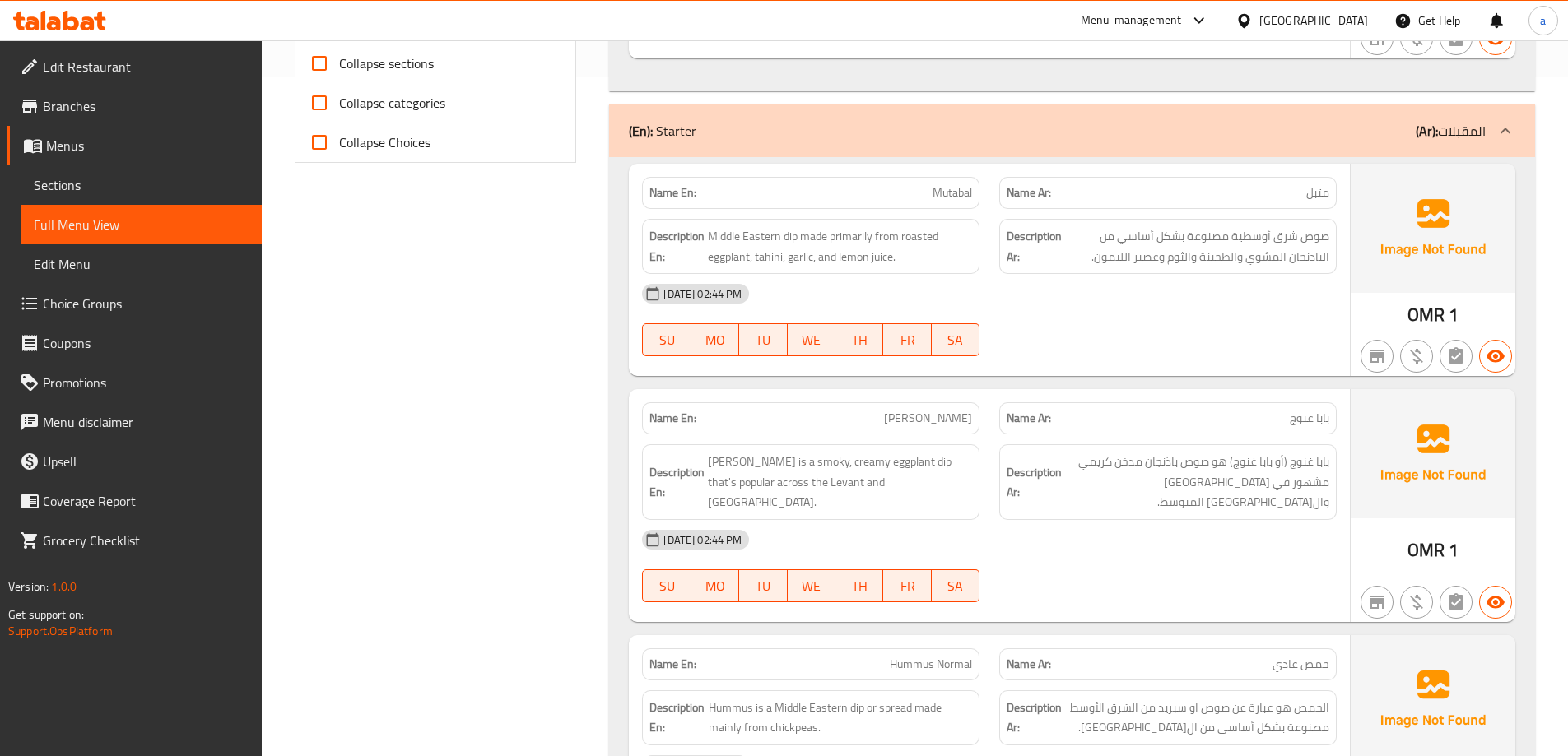
scroll to position [659, 0]
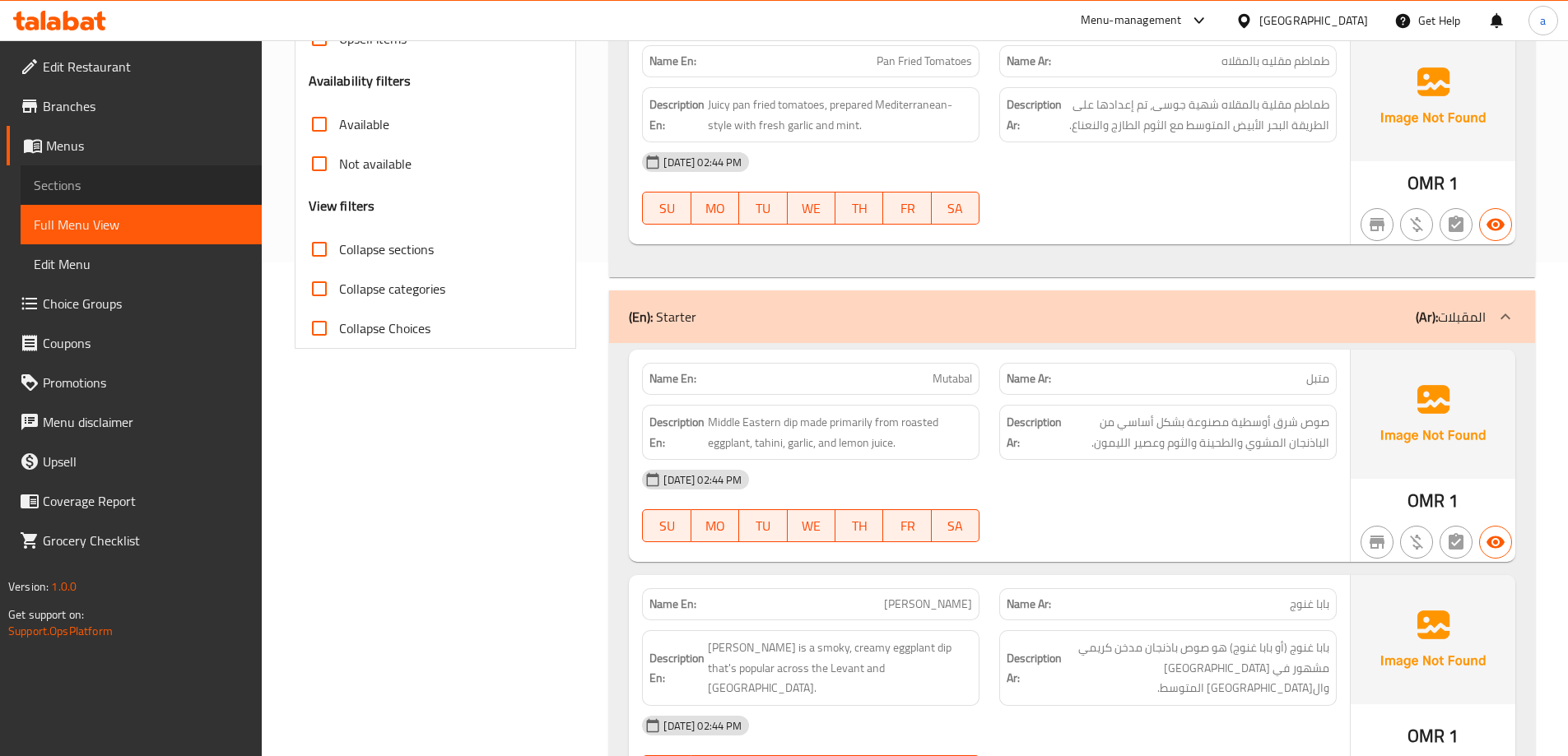
click at [150, 179] on span "Sections" at bounding box center [141, 185] width 215 height 19
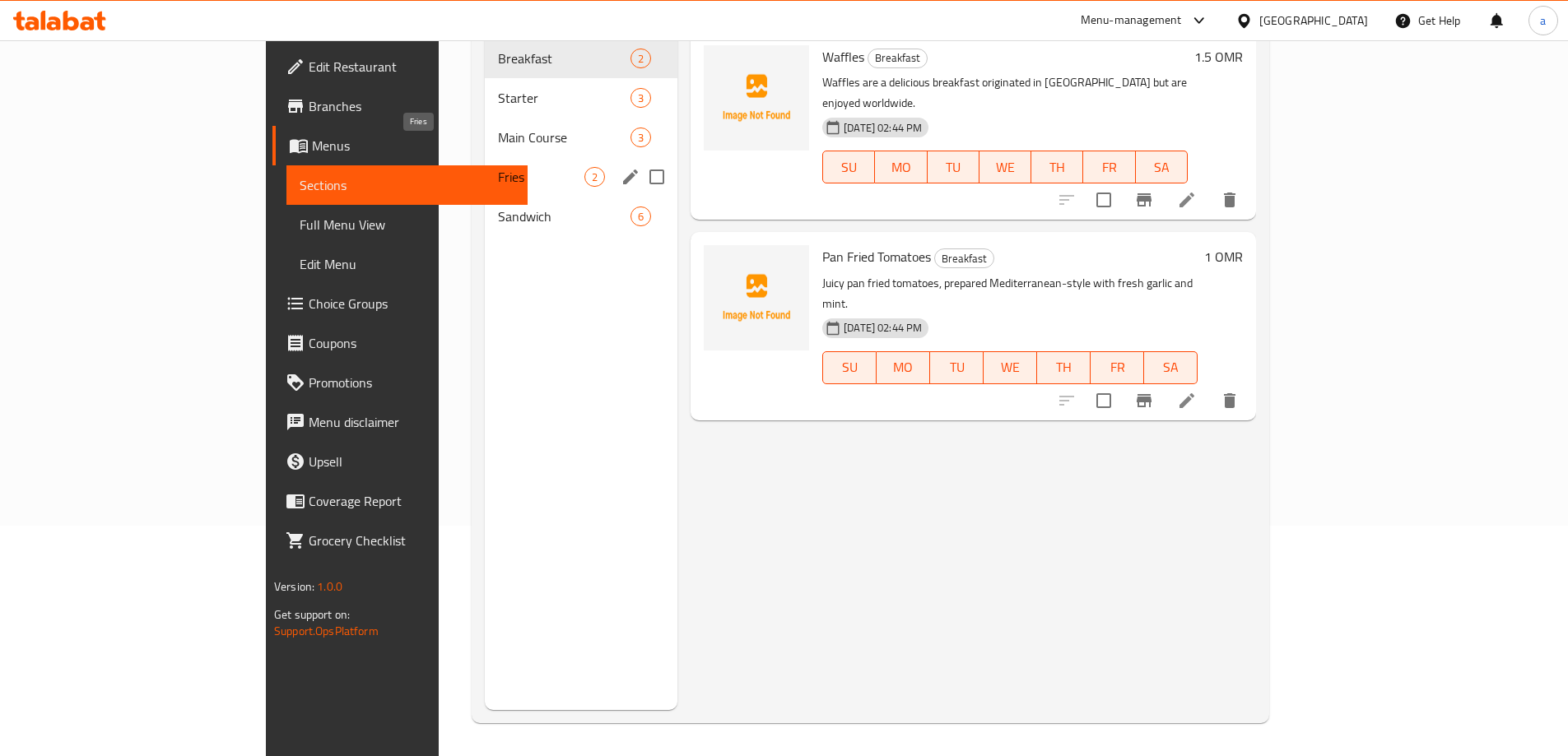
click at [497, 167] on span "Fries" at bounding box center [540, 177] width 86 height 19
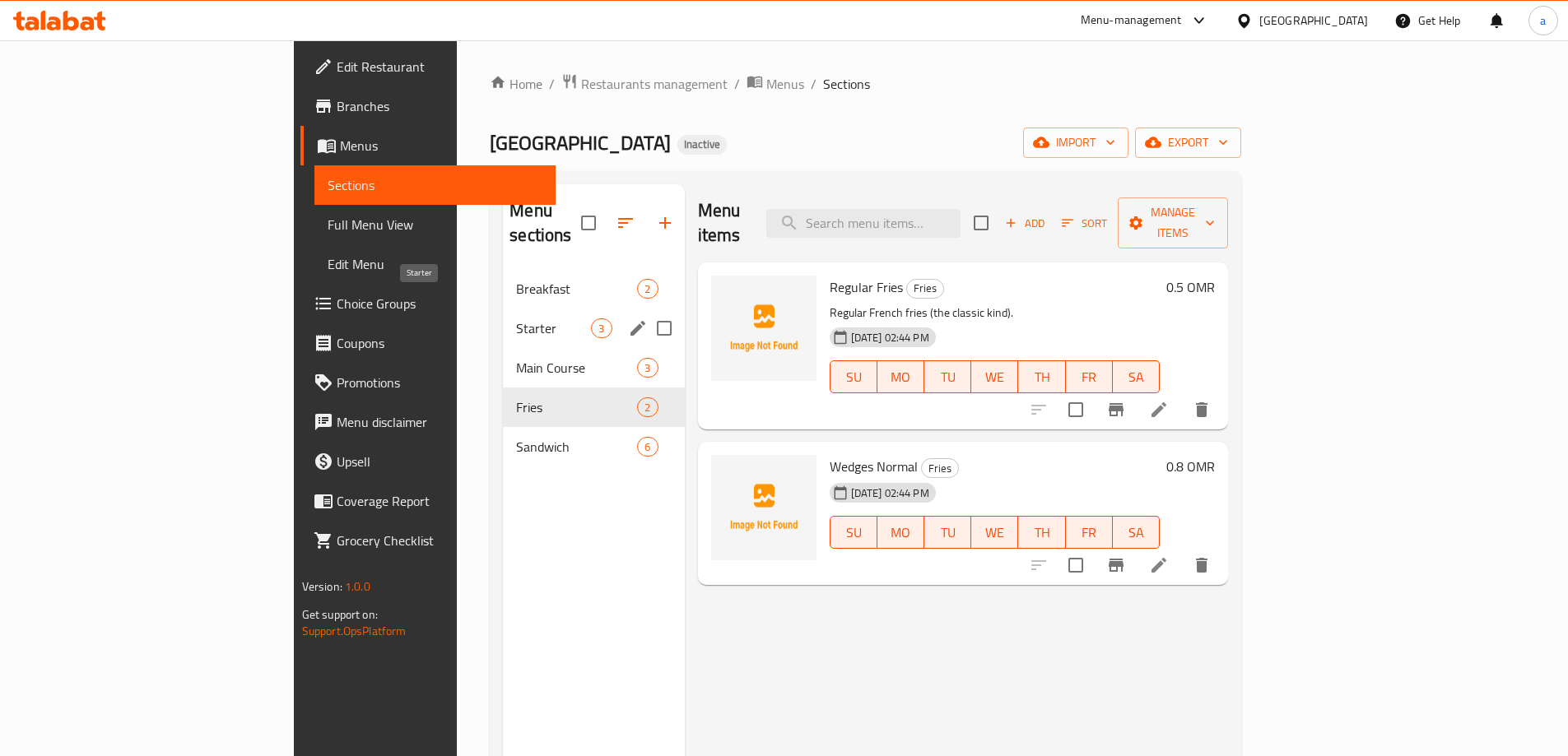
click at [516, 319] on span "Starter" at bounding box center [553, 328] width 75 height 19
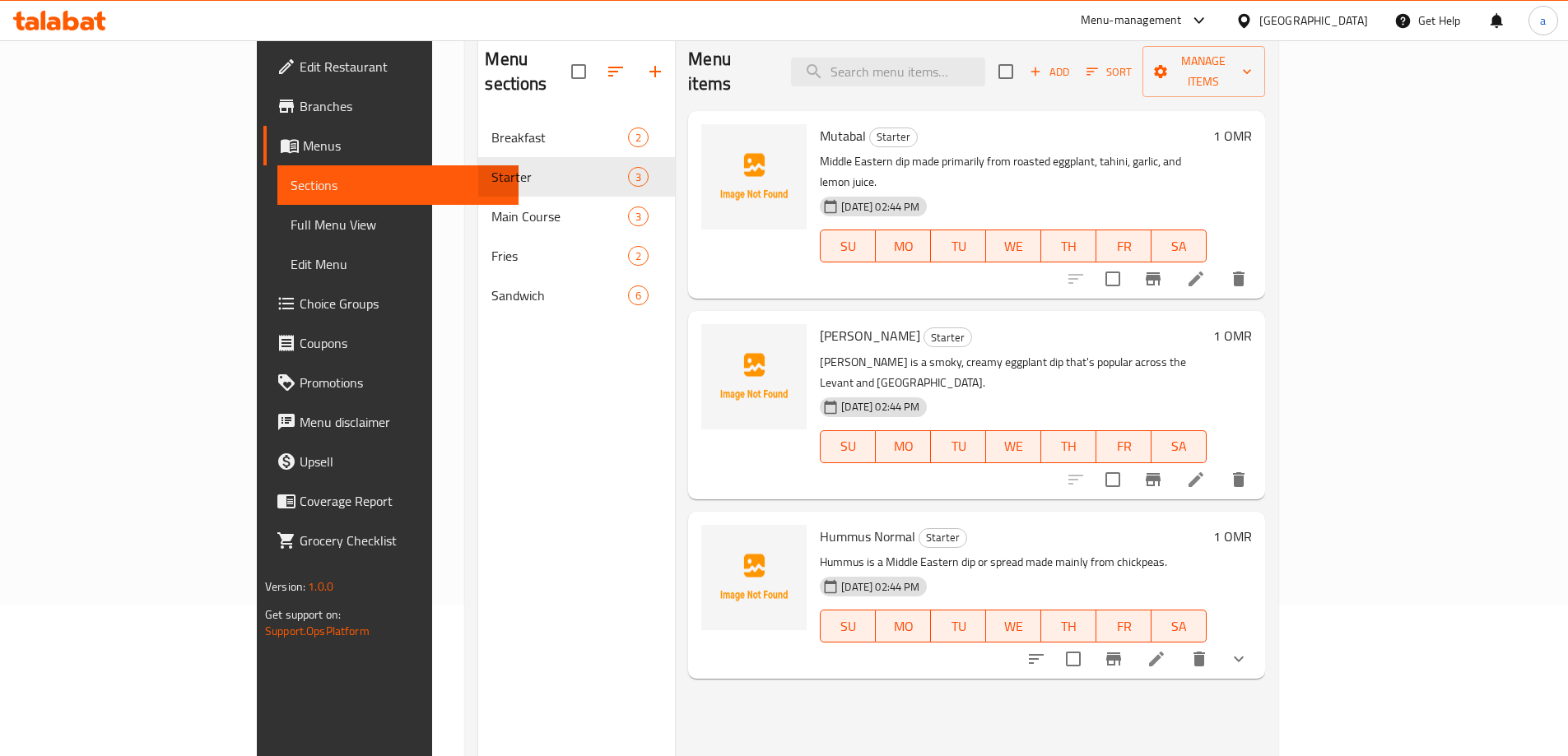
scroll to position [164, 0]
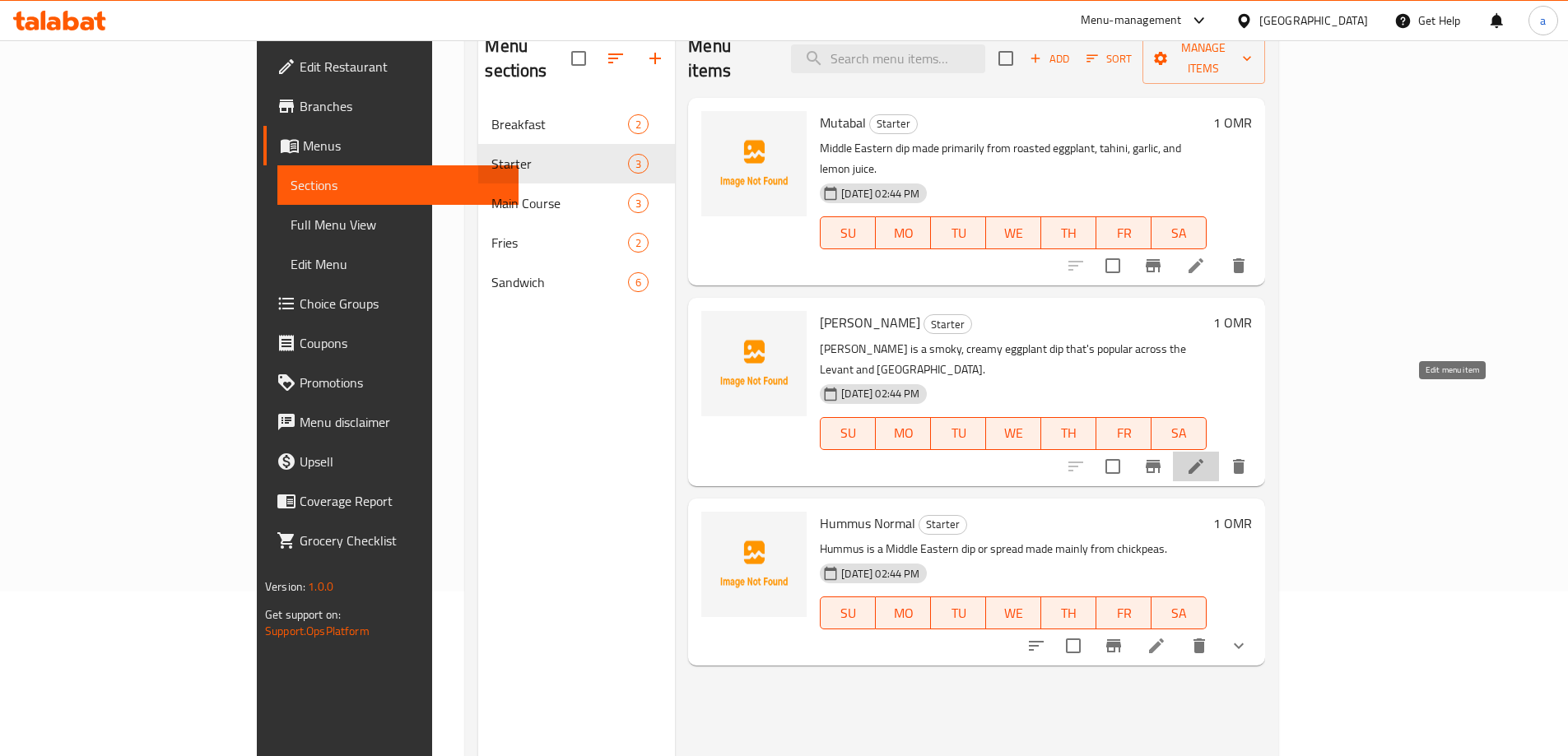
click at [1206, 457] on icon at bounding box center [1196, 466] width 19 height 19
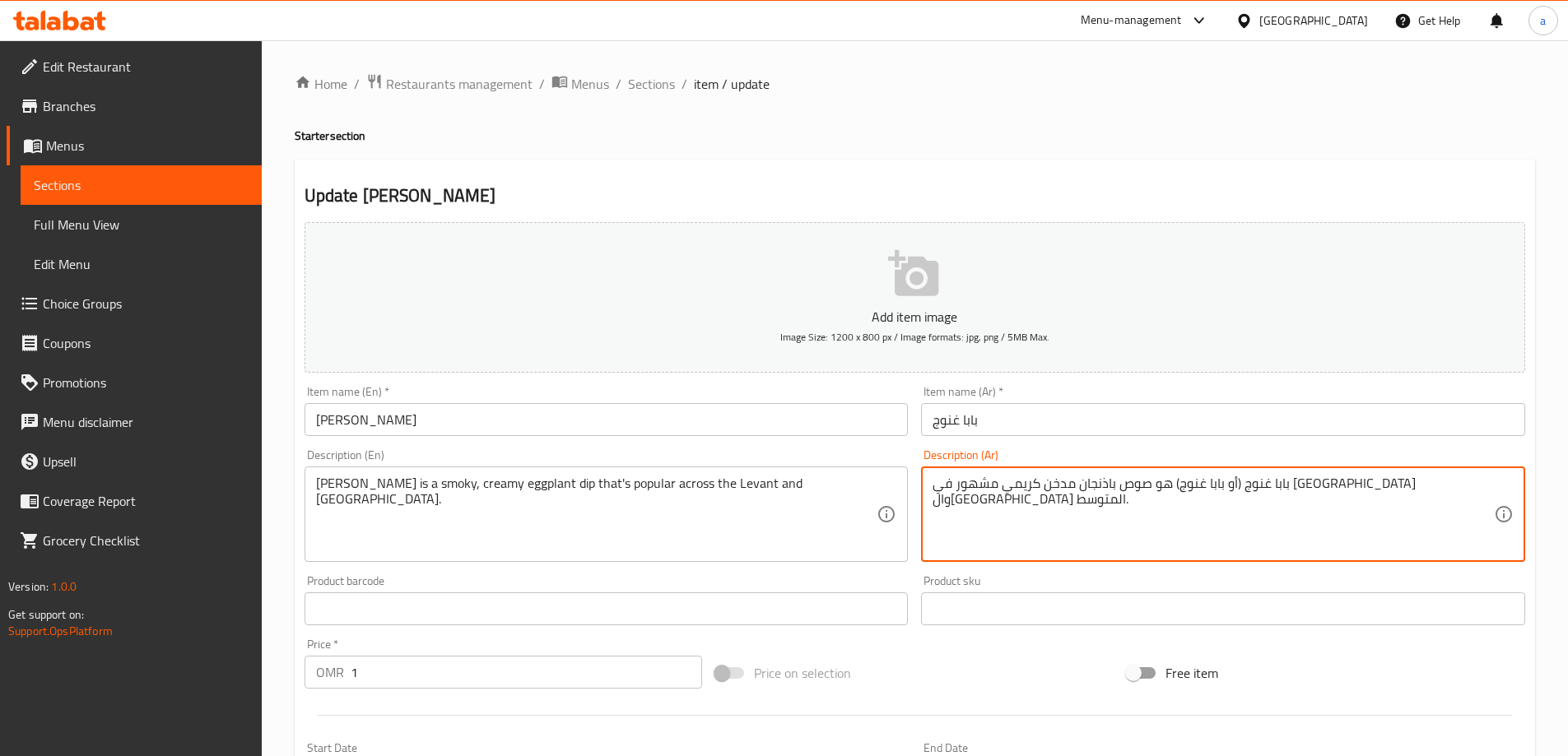
drag, startPoint x: 1353, startPoint y: 485, endPoint x: 1419, endPoint y: 486, distance: 66.0
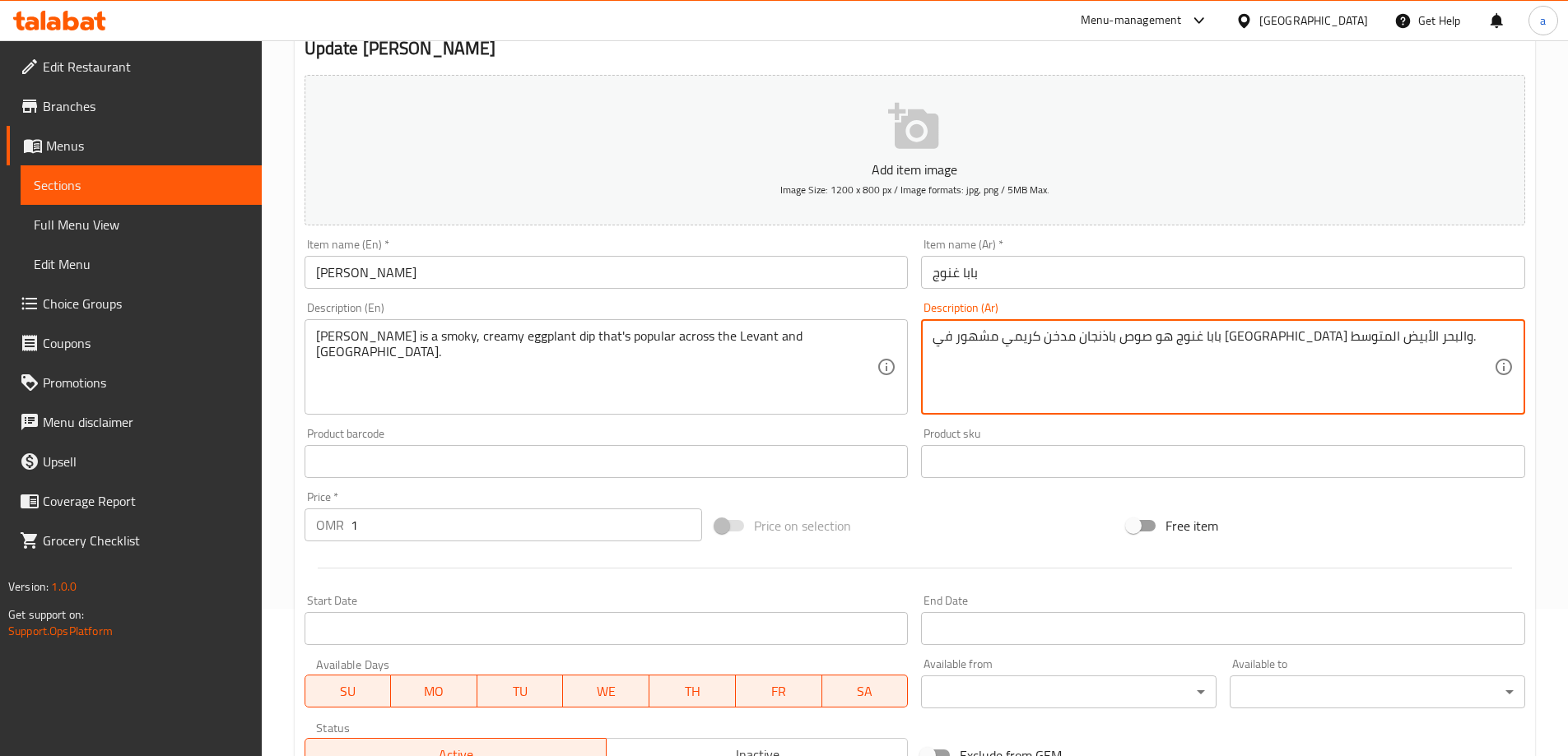
scroll to position [406, 0]
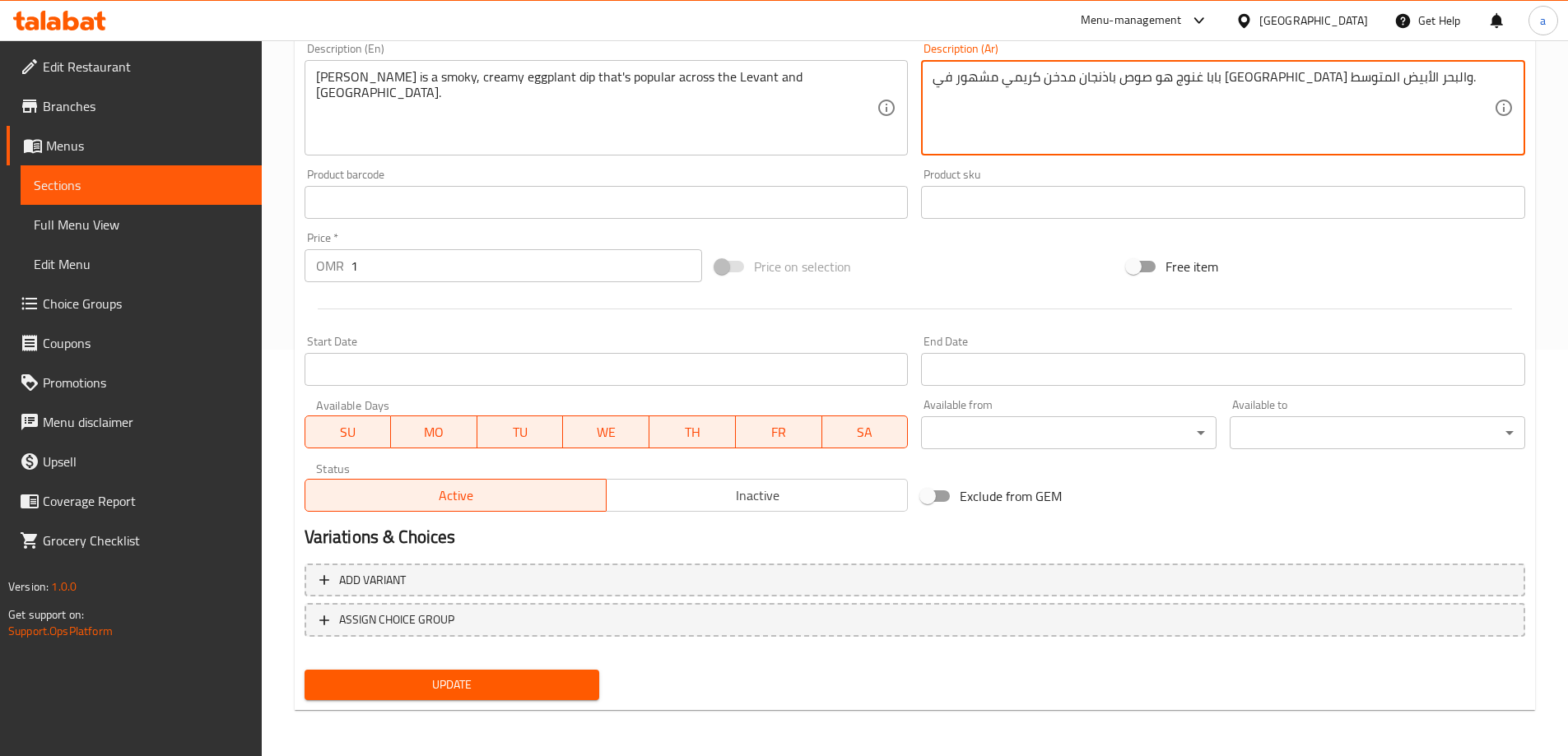
type textarea "بابا غنوج هو صوص باذنجان مدخن كريمي مشهور في [GEOGRAPHIC_DATA] والبحر الأبيض ال…"
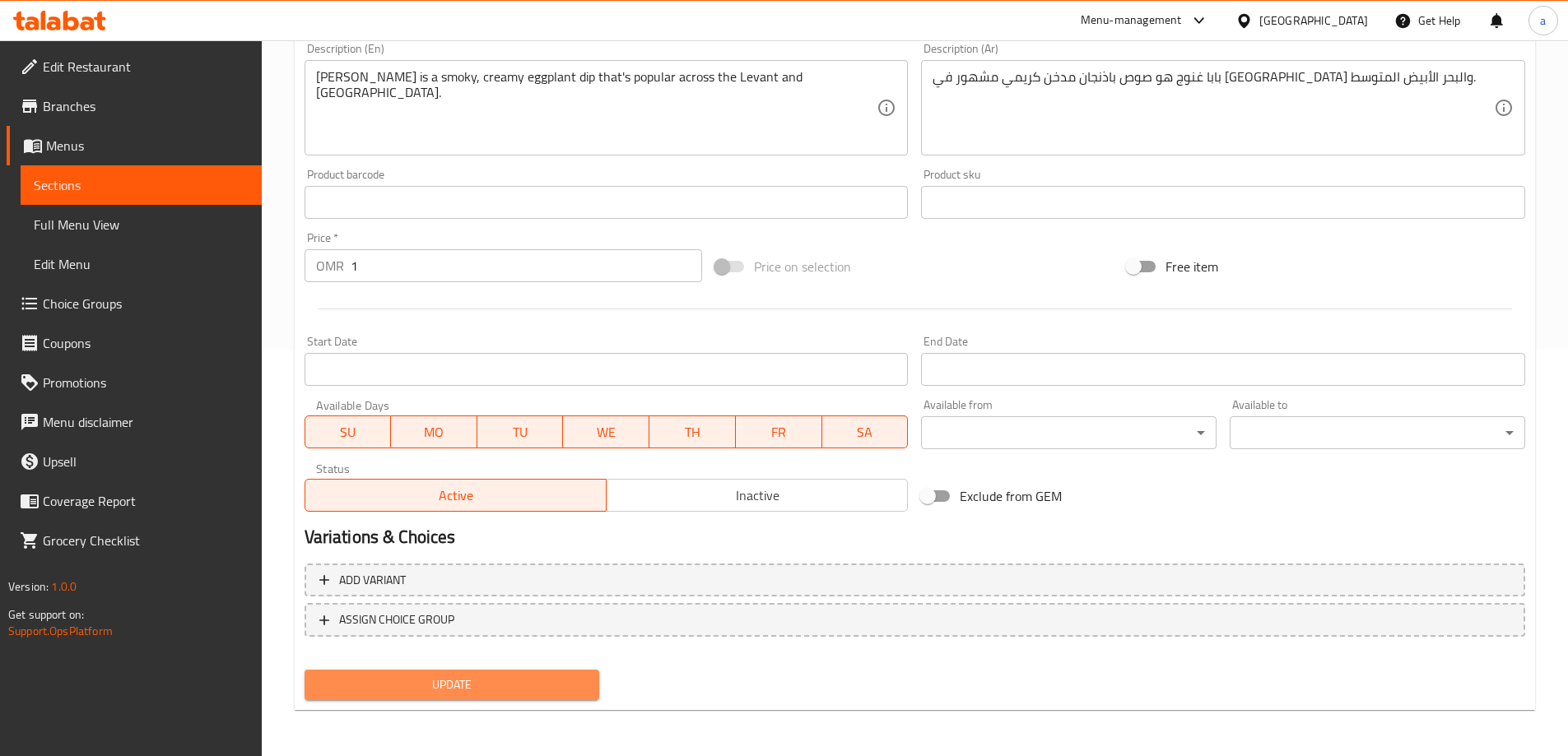
click at [494, 678] on span "Update" at bounding box center [452, 685] width 269 height 20
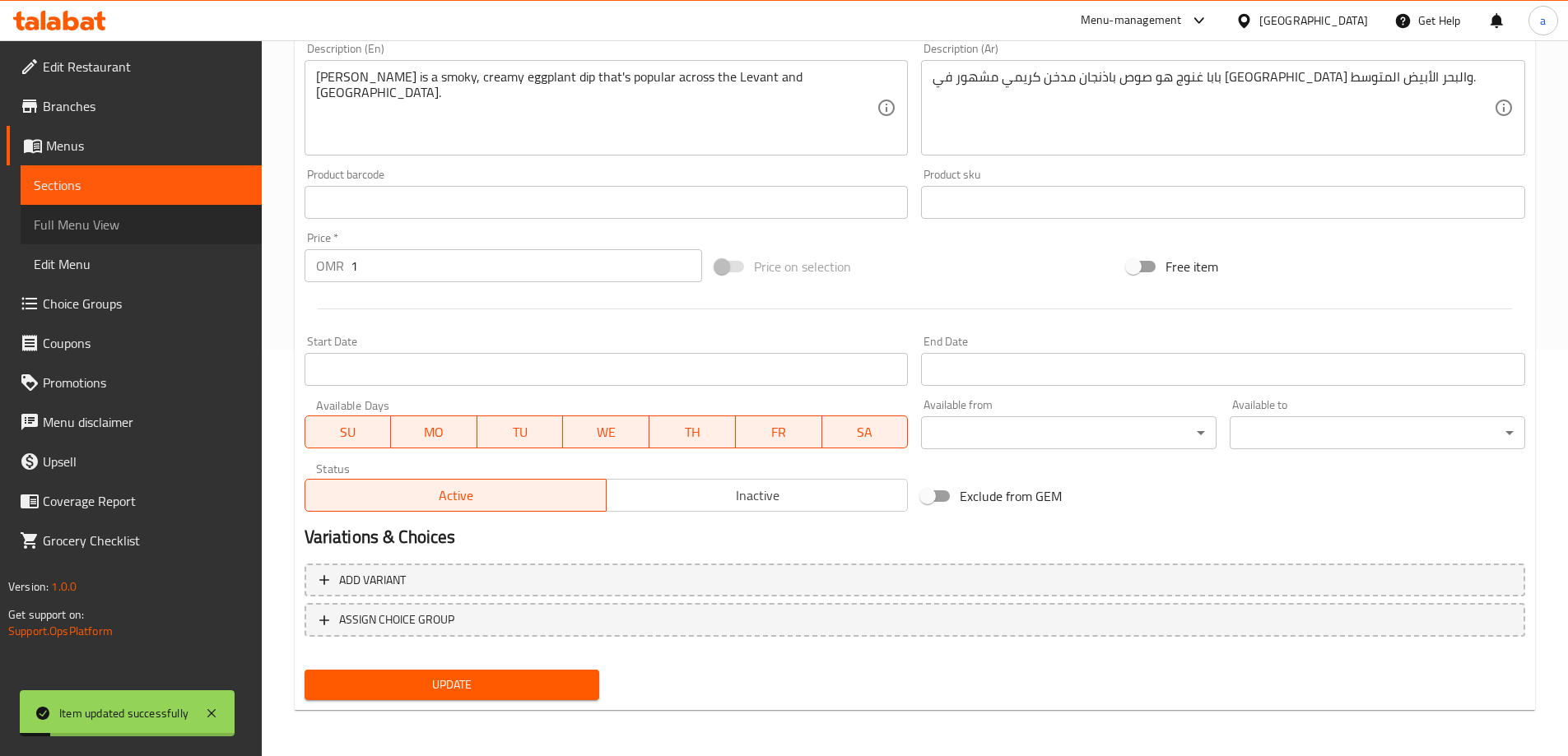
click at [133, 232] on span "Full Menu View" at bounding box center [141, 224] width 215 height 19
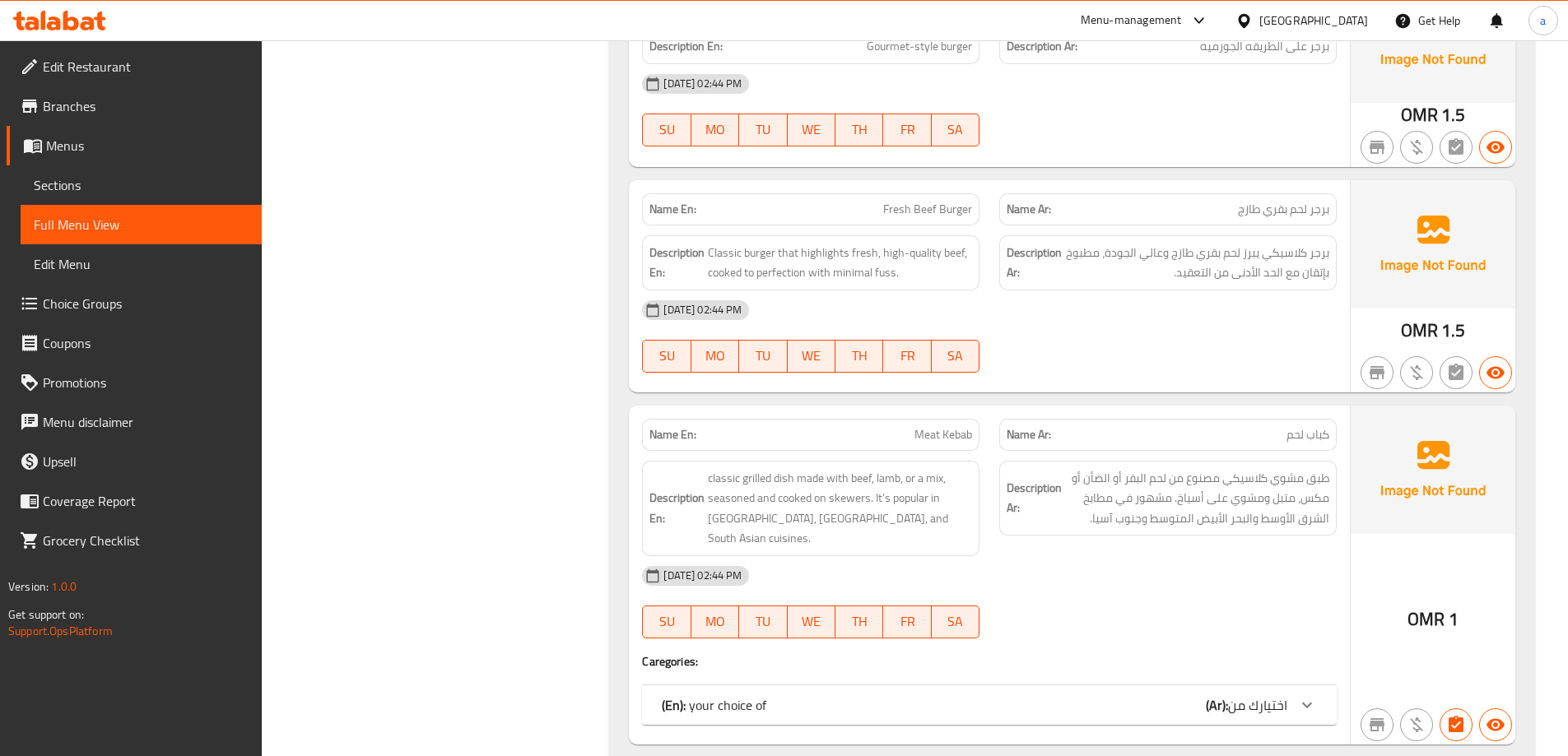
scroll to position [3883, 0]
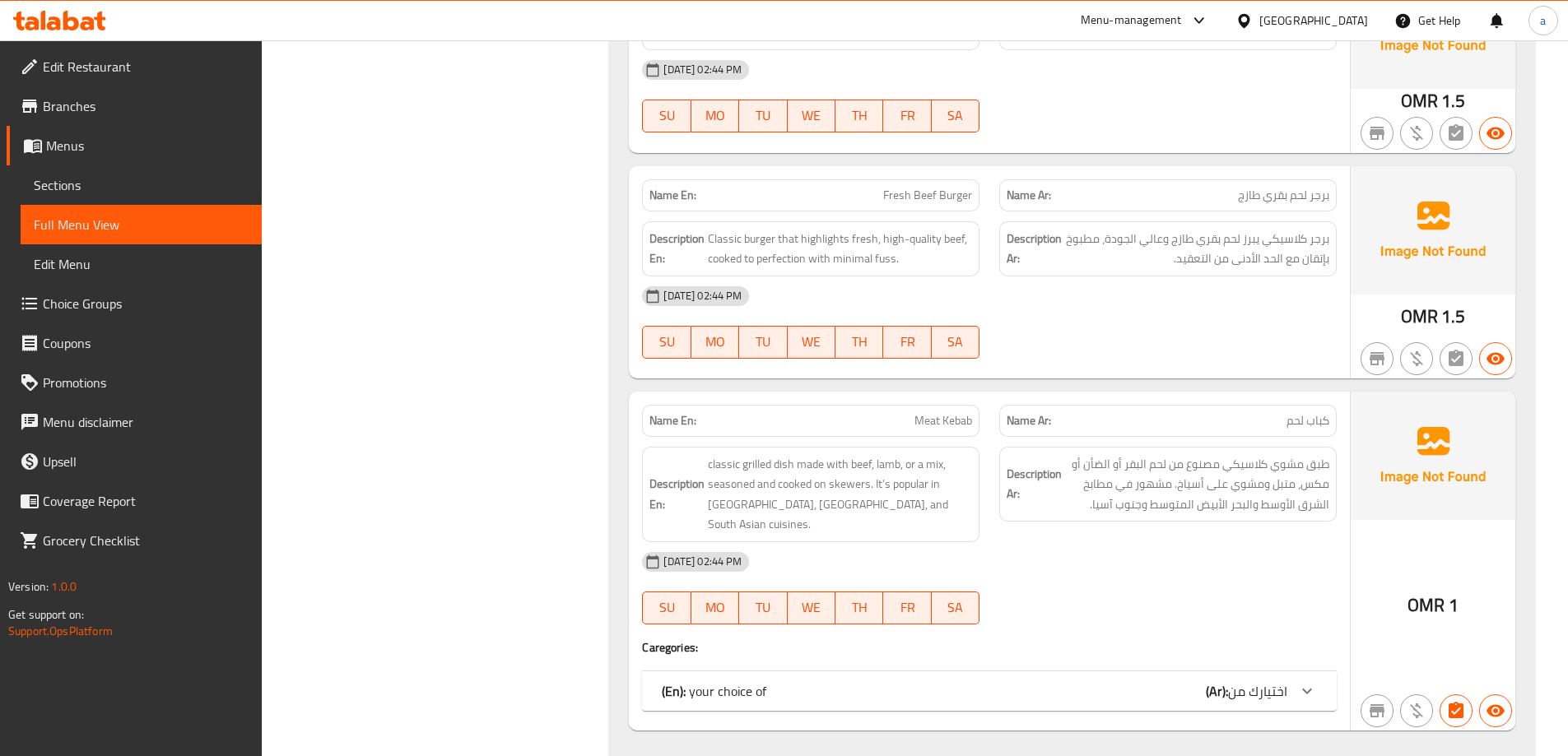
click at [829, 681] on div "(En): your choice of (Ar): اختيارك من" at bounding box center [974, 691] width 626 height 19
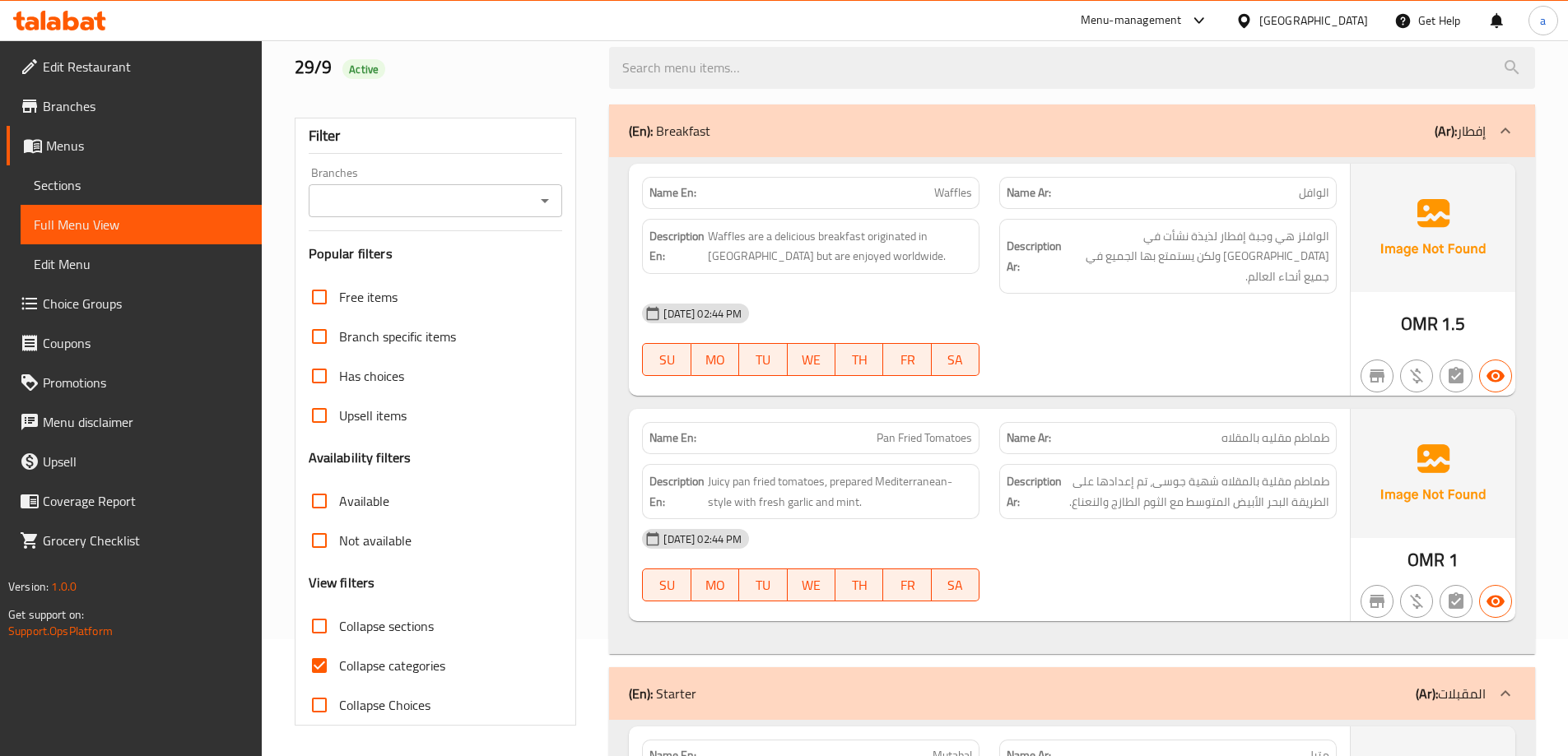
scroll to position [164, 0]
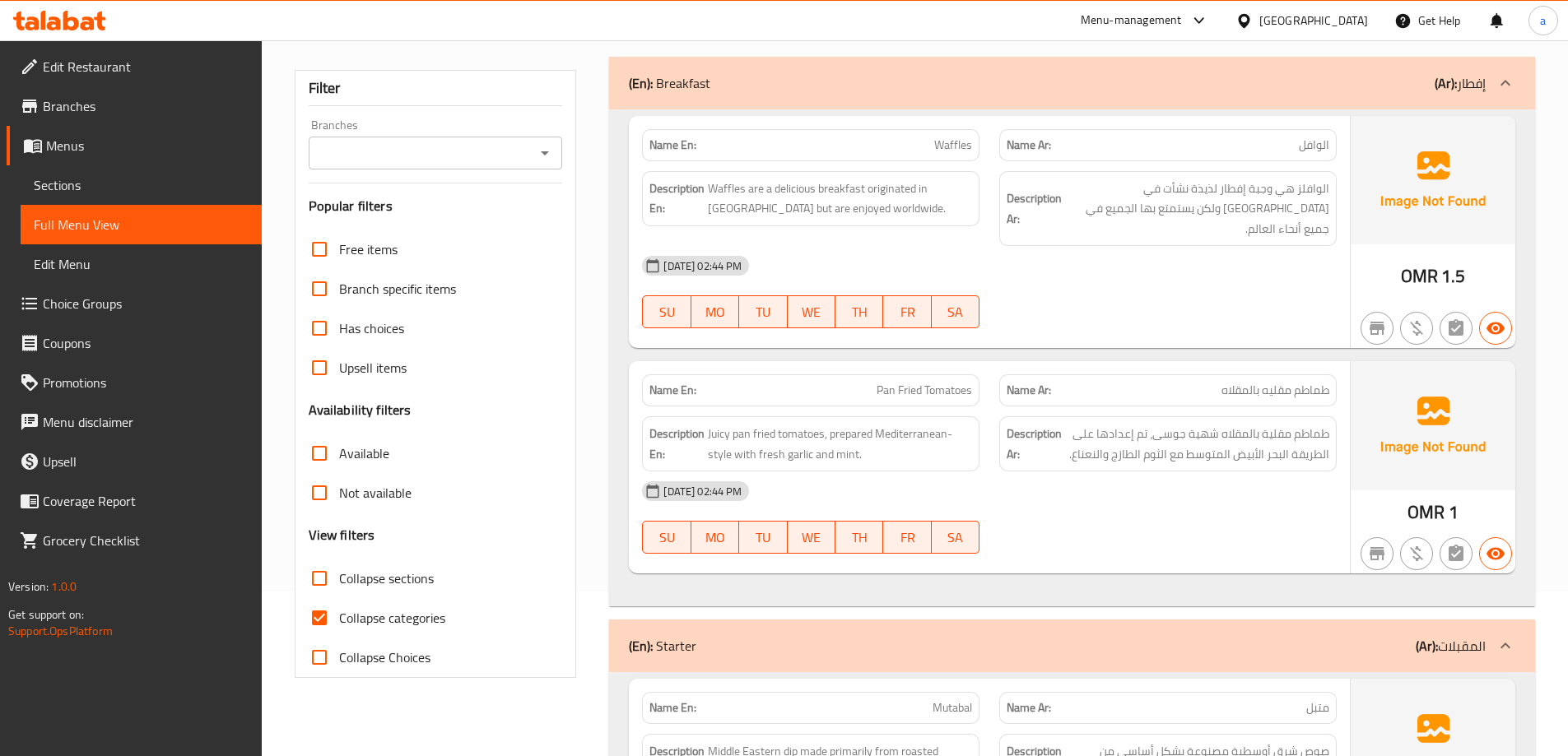
click at [312, 616] on input "Collapse categories" at bounding box center [319, 618] width 40 height 40
checkbox input "false"
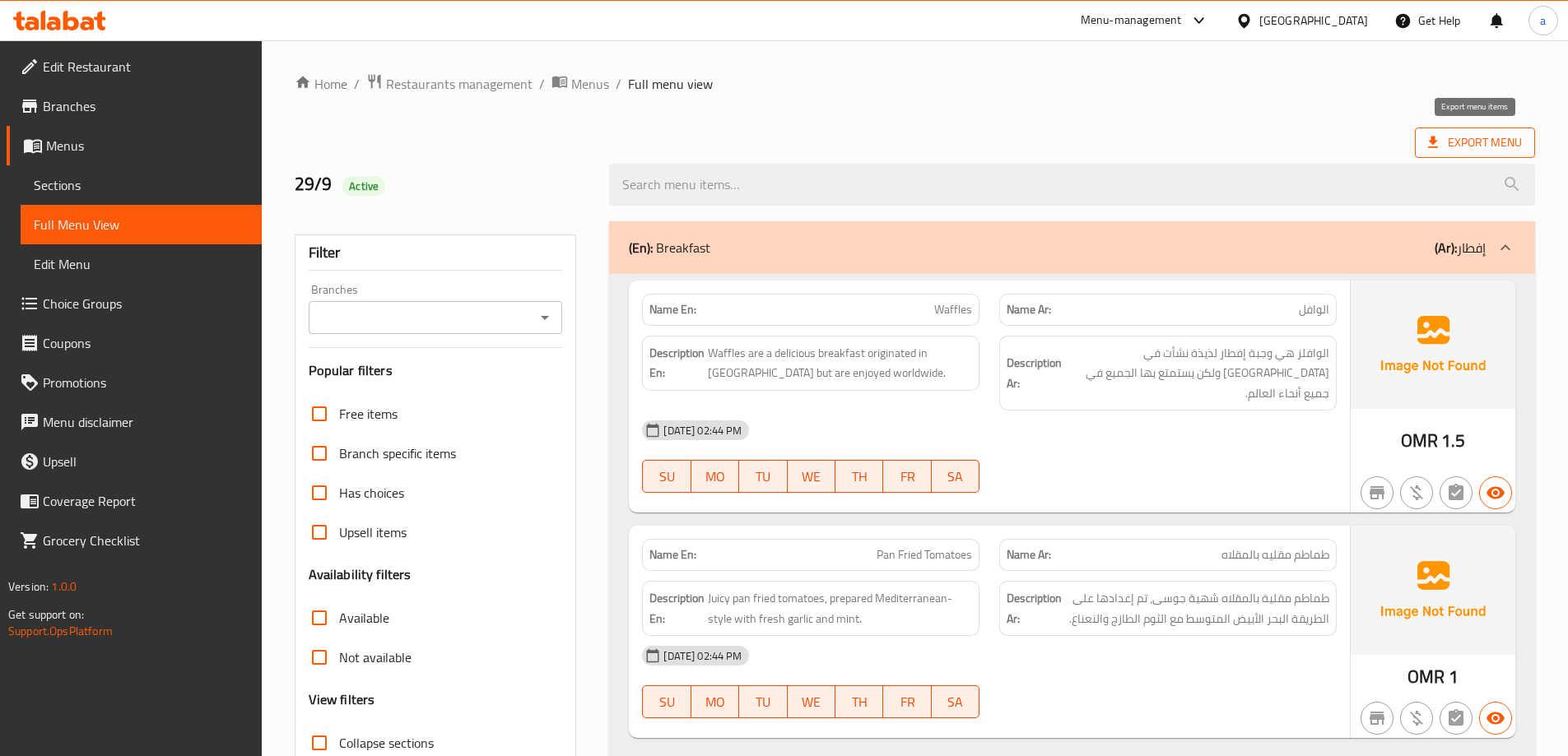
click at [1450, 150] on span "Export Menu" at bounding box center [1475, 142] width 94 height 20
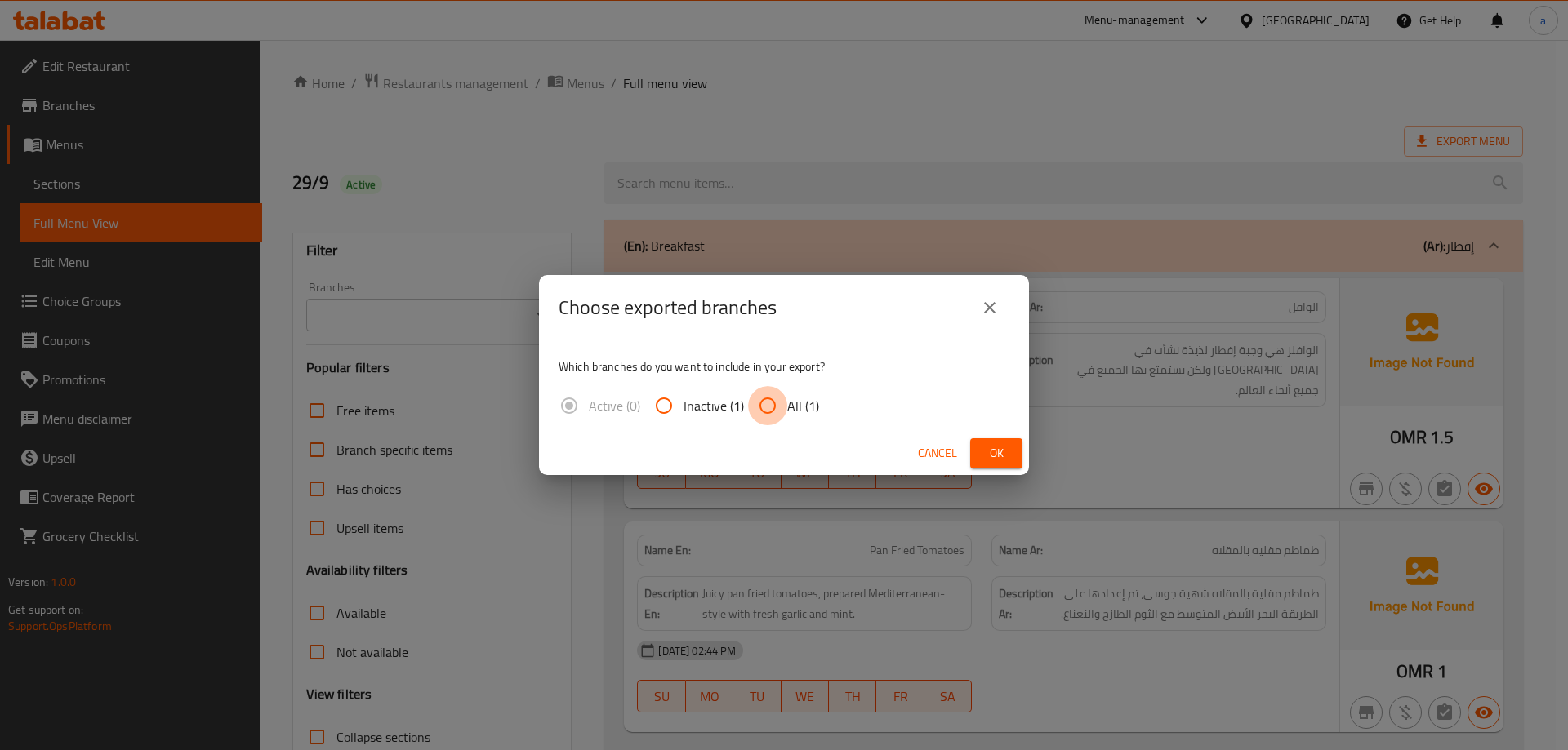
click at [770, 408] on input "All (1)" at bounding box center [768, 406] width 40 height 40
radio input "true"
click at [1010, 449] on button "Ok" at bounding box center [996, 453] width 52 height 30
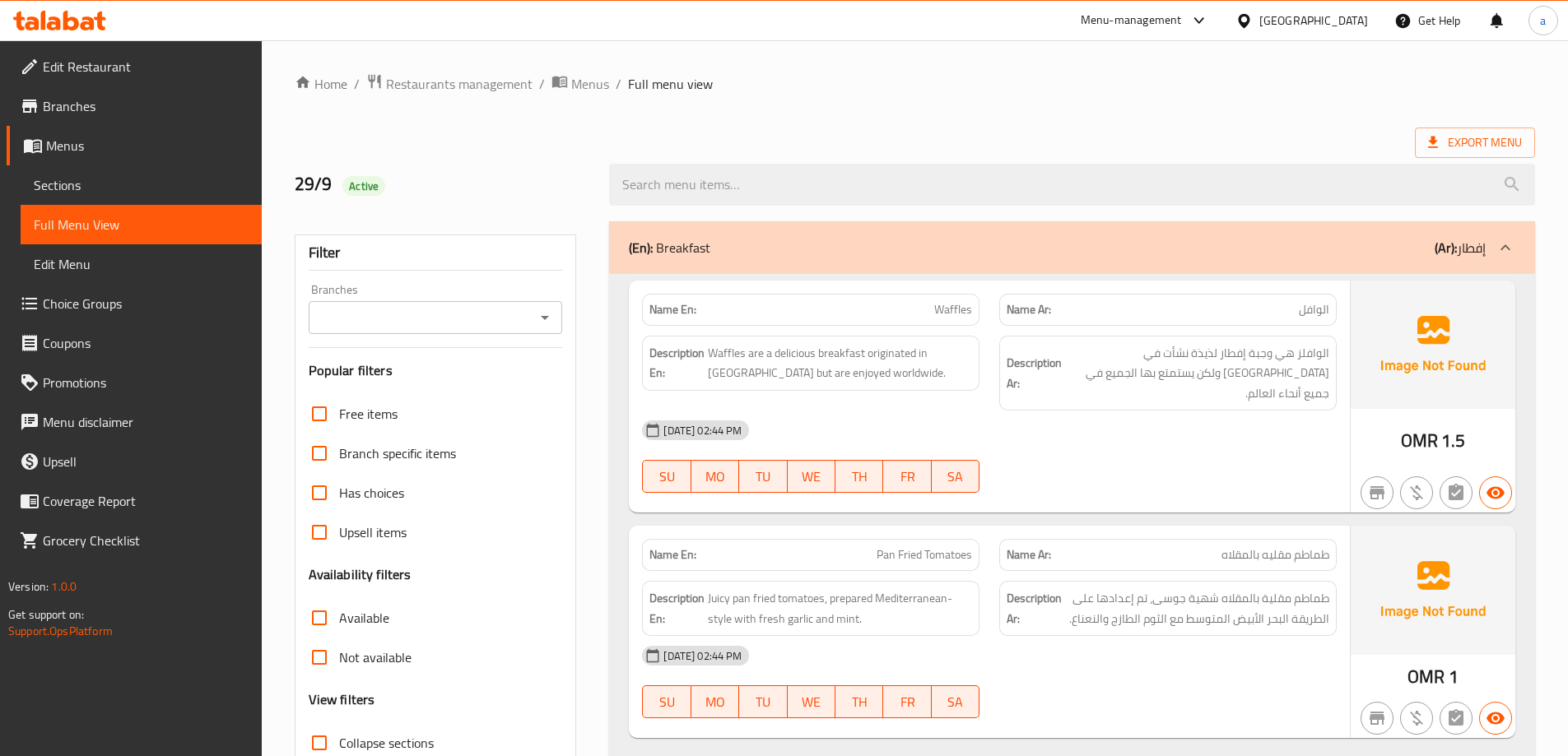
click at [148, 59] on span "Edit Restaurant" at bounding box center [146, 66] width 206 height 19
